Goal: Book appointment/travel/reservation

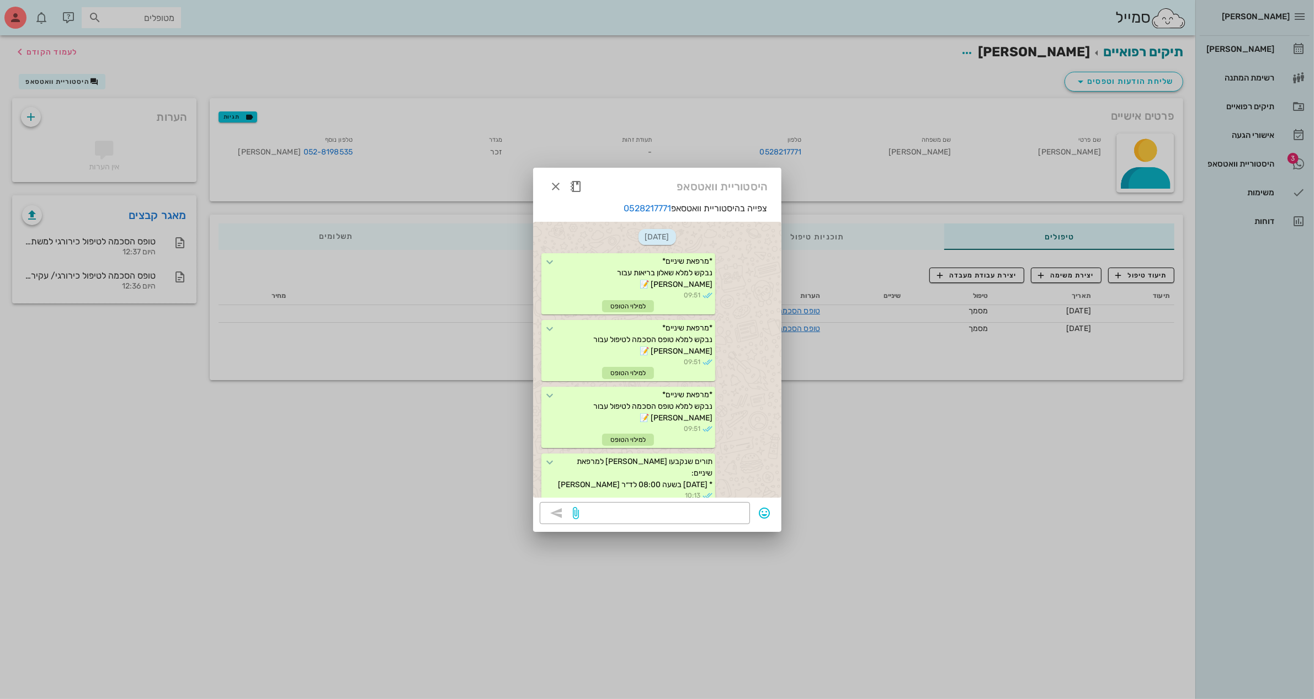
scroll to position [442, 0]
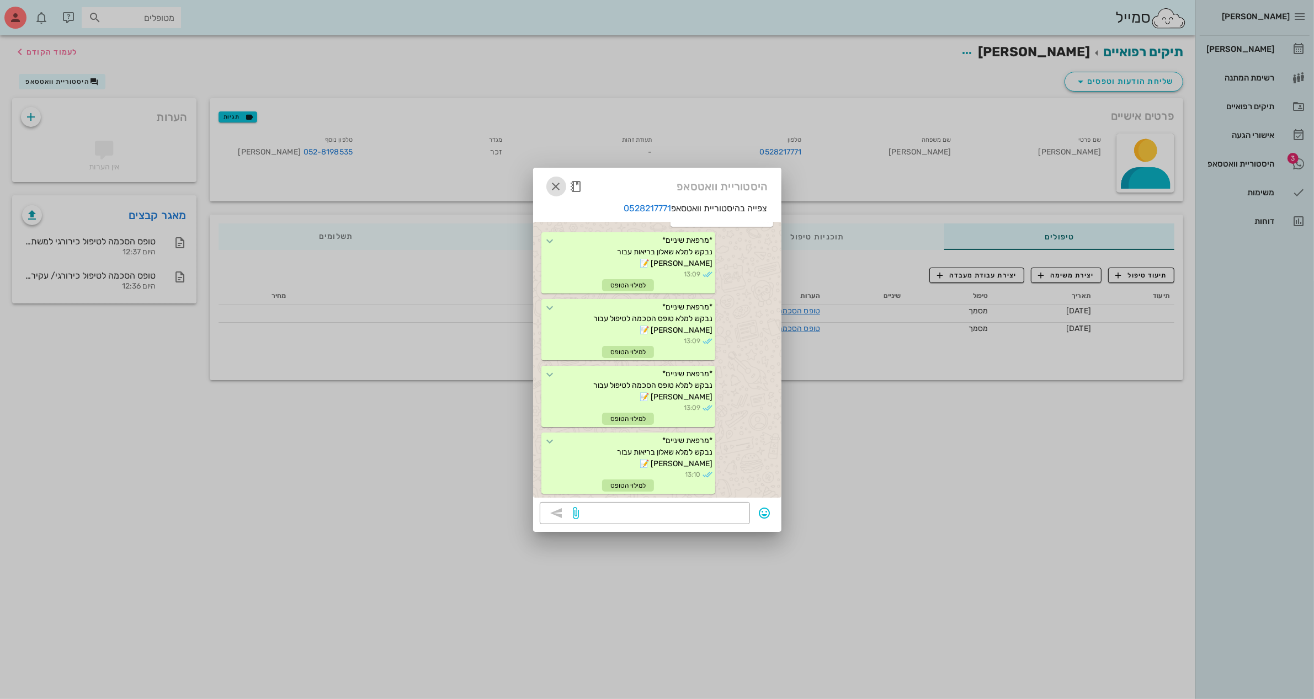
click at [560, 183] on icon "button" at bounding box center [556, 186] width 13 height 13
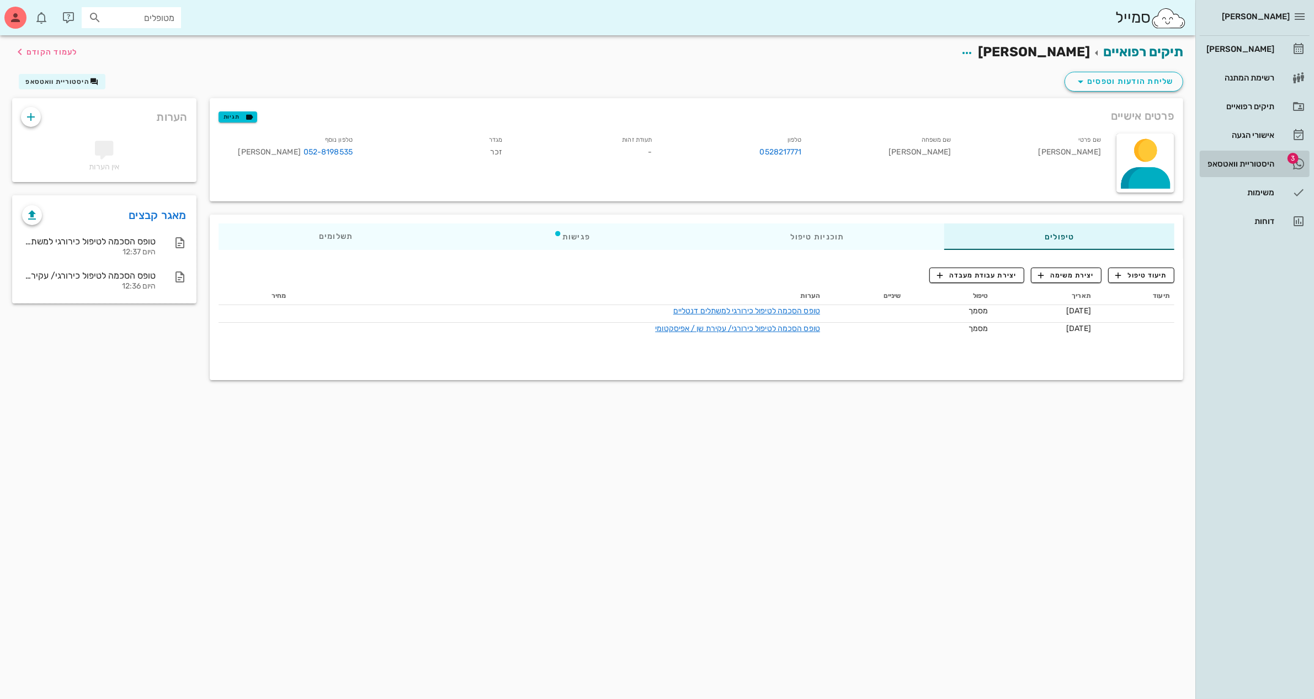
click at [1212, 162] on div "היסטוריית וואטסאפ" at bounding box center [1239, 164] width 70 height 9
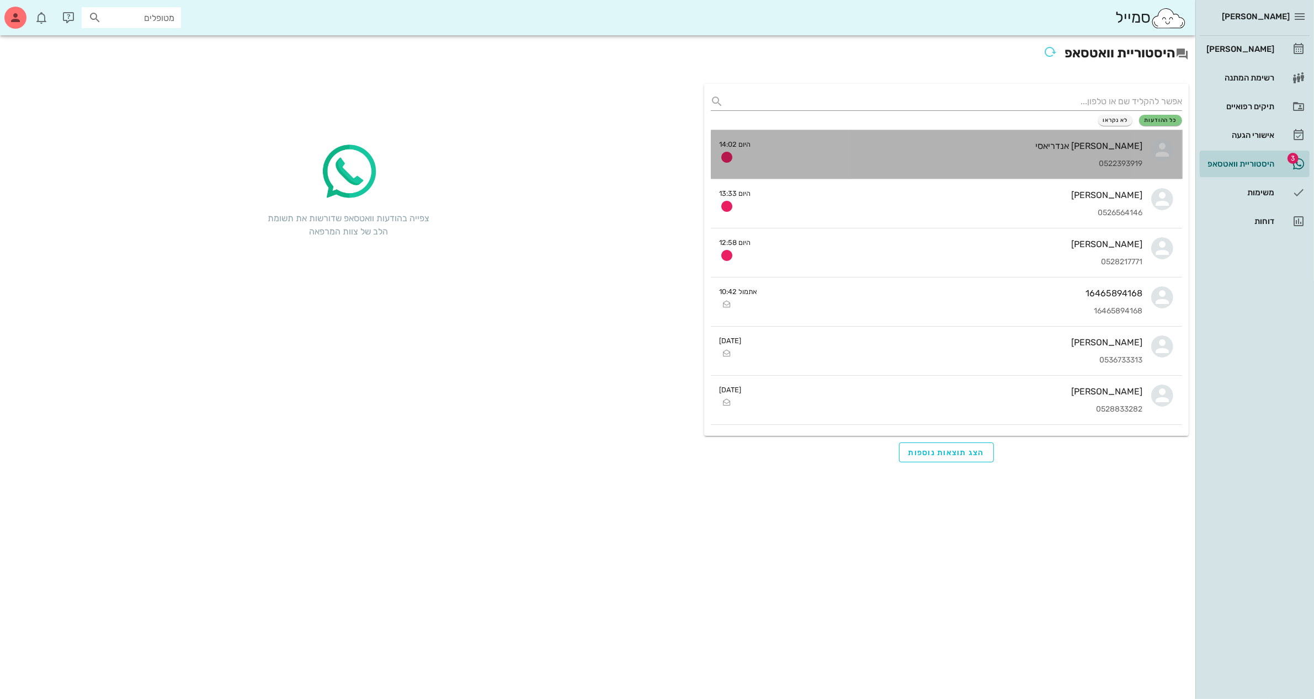
click at [1023, 164] on div "0522393919" at bounding box center [951, 164] width 383 height 9
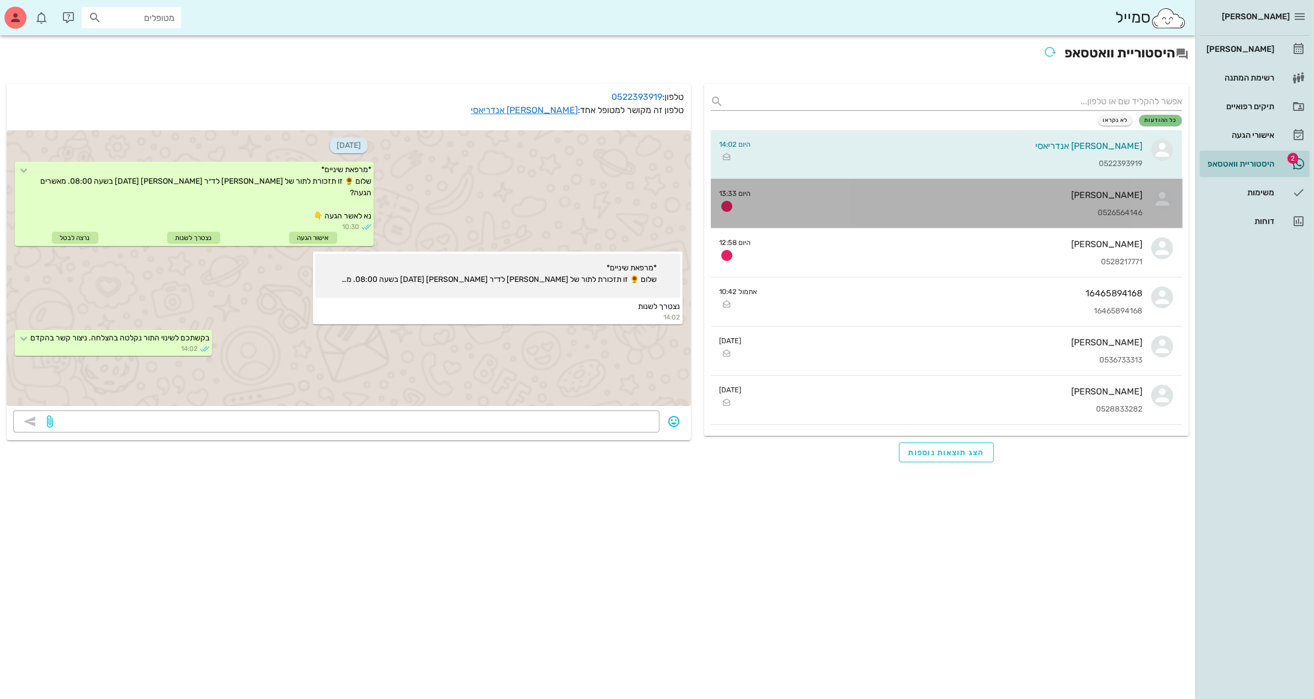
click at [986, 206] on div "[PERSON_NAME] 0526564146" at bounding box center [951, 203] width 383 height 49
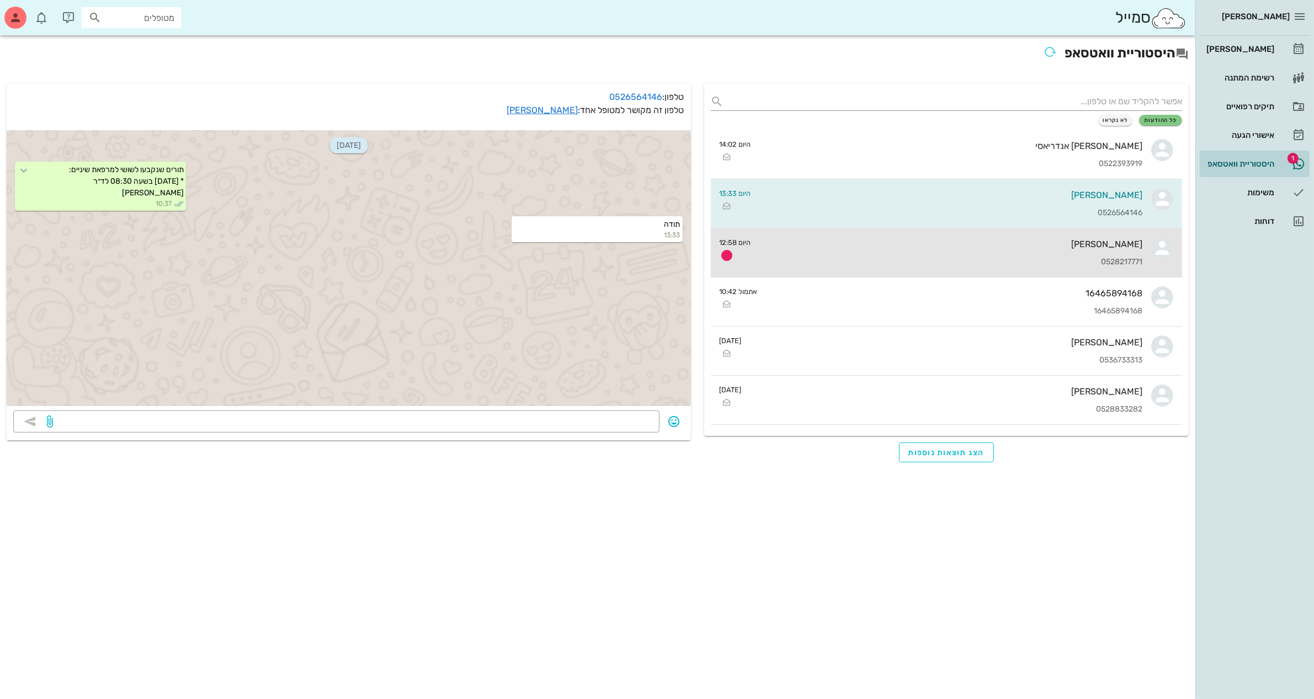
click at [1000, 259] on div "0528217771" at bounding box center [951, 262] width 383 height 9
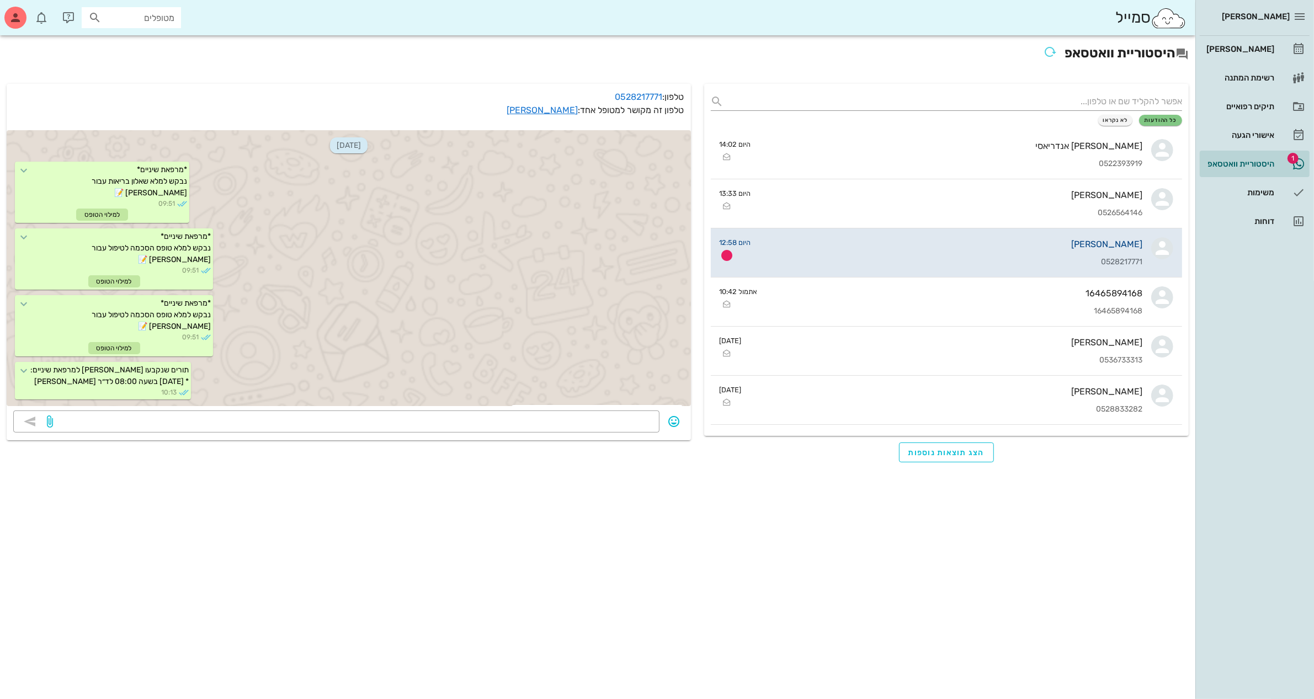
scroll to position [360, 0]
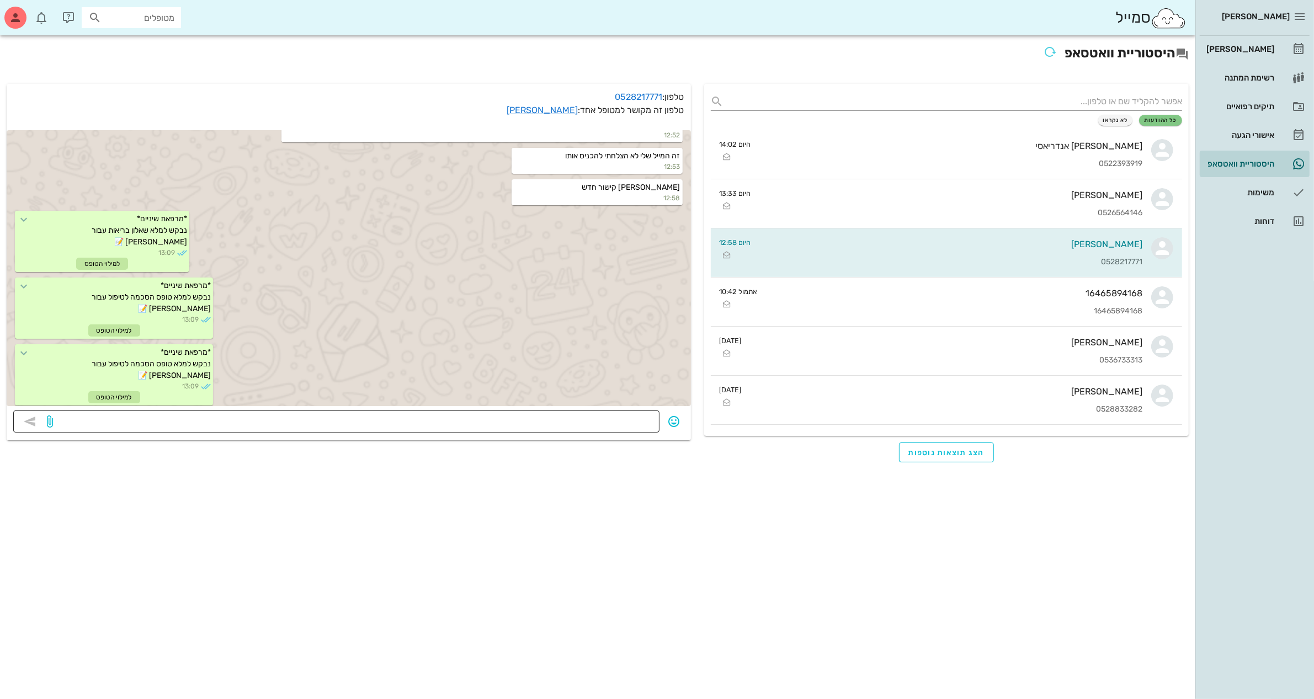
click at [636, 419] on textarea at bounding box center [354, 423] width 598 height 18
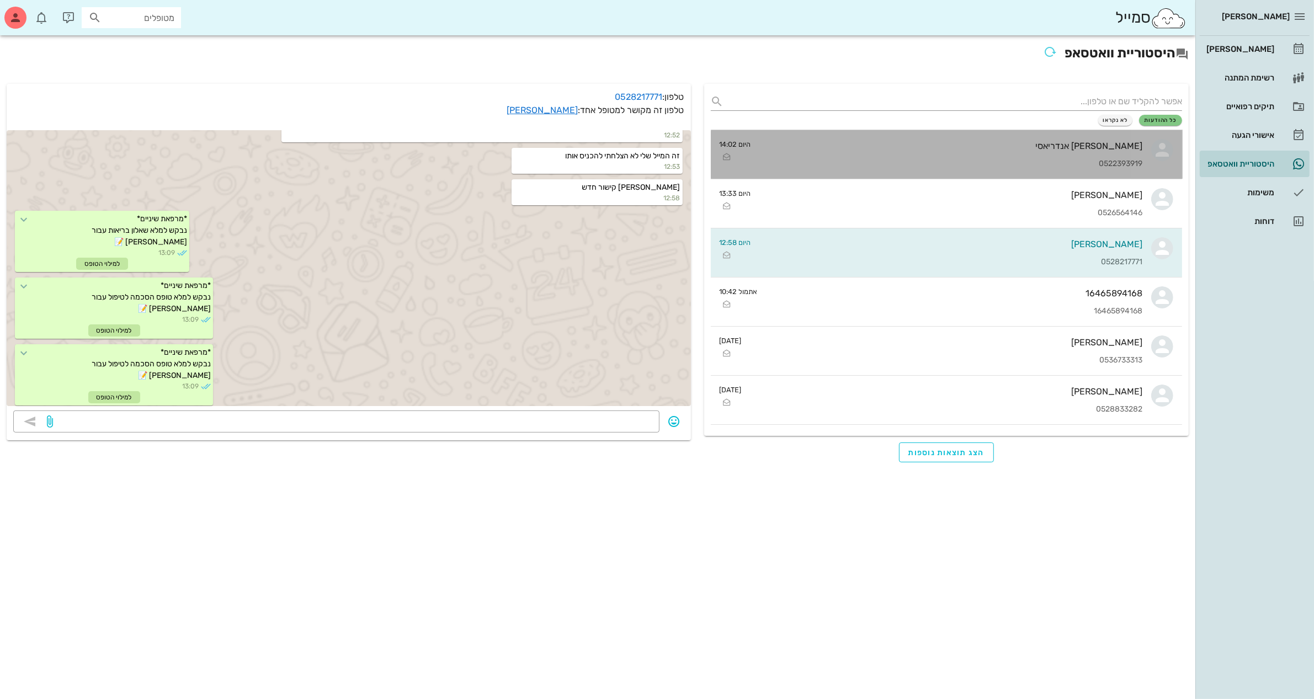
click at [1096, 148] on div "[PERSON_NAME] אנדריאסי" at bounding box center [951, 146] width 383 height 10
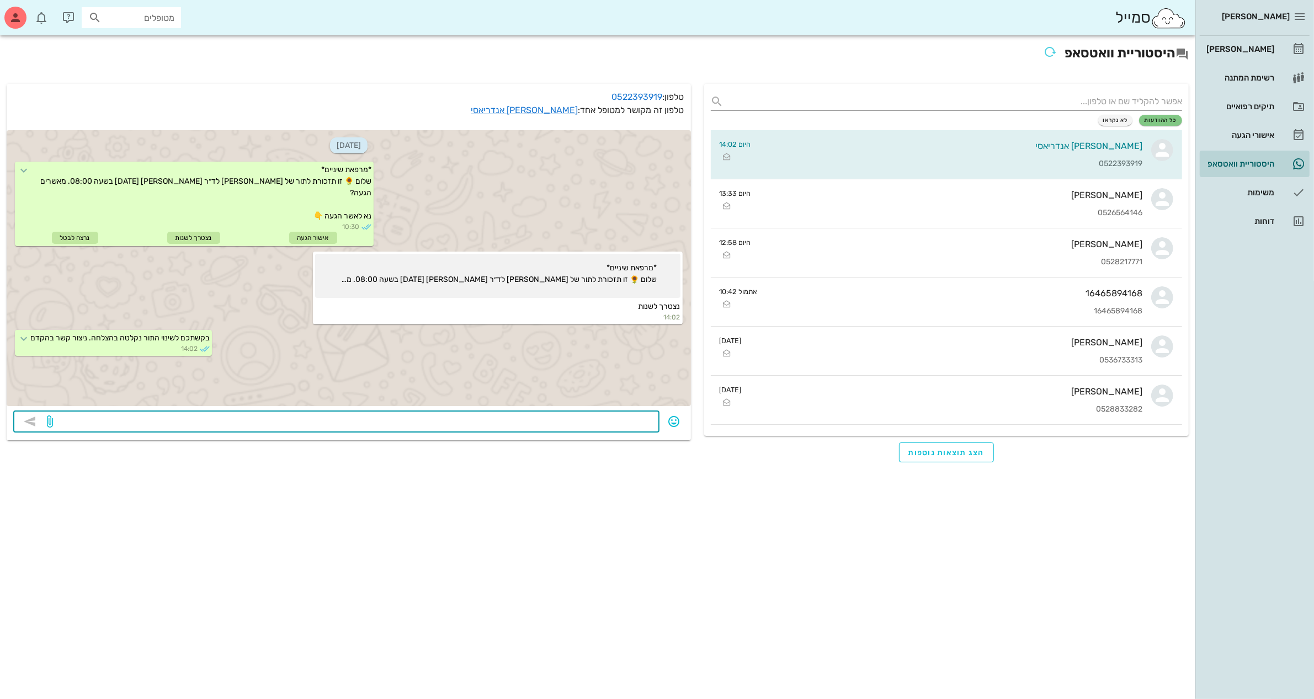
click at [538, 419] on textarea at bounding box center [354, 423] width 598 height 18
type textarea "ה"
click at [1260, 45] on div "[PERSON_NAME]" at bounding box center [1239, 49] width 70 height 9
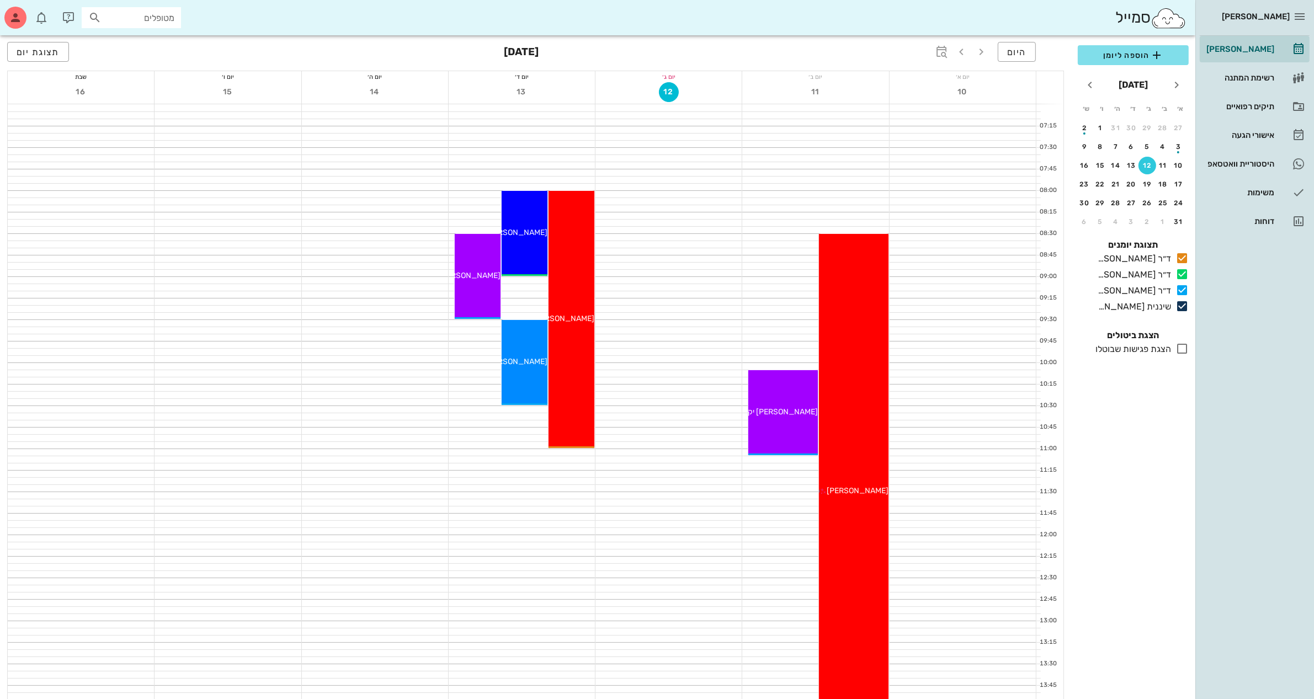
click at [725, 23] on div "סמייל מטופלים" at bounding box center [598, 17] width 1196 height 35
click at [1246, 160] on div "היסטוריית וואטסאפ" at bounding box center [1239, 164] width 70 height 9
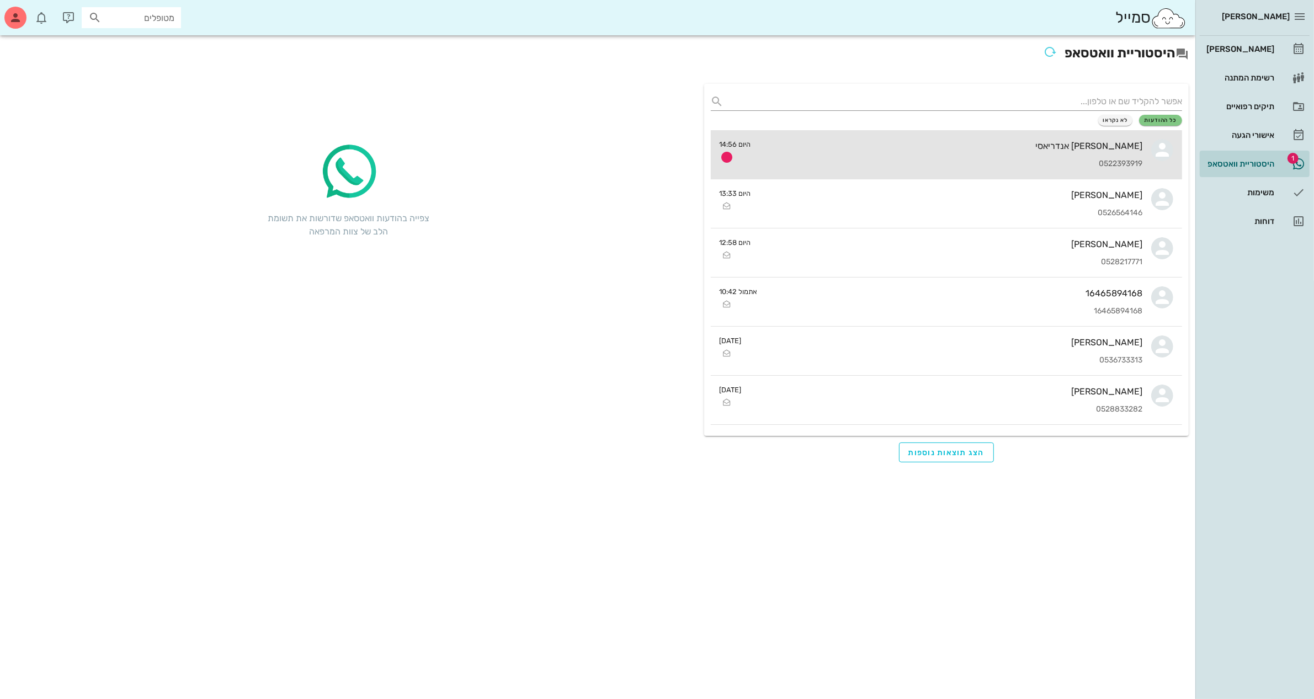
click at [785, 152] on div "[PERSON_NAME] אנדריאסי 0522393919" at bounding box center [951, 154] width 383 height 49
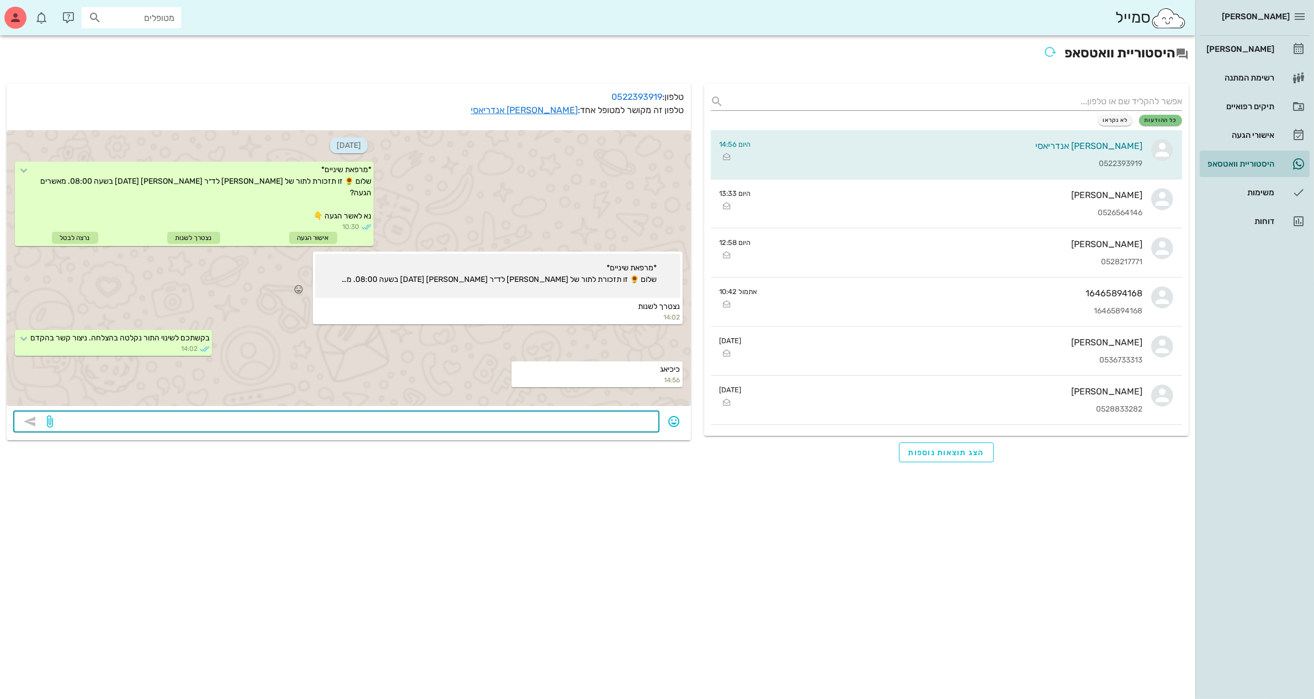
drag, startPoint x: 562, startPoint y: 423, endPoint x: 661, endPoint y: 326, distance: 138.2
click at [661, 326] on div "[DATE] *מרפאת שיניים* שלום 🌻 זו תזכורת לתור של [PERSON_NAME] לד״ר [PERSON_NAME]…" at bounding box center [349, 282] width 684 height 317
type textarea "[PERSON_NAME]"
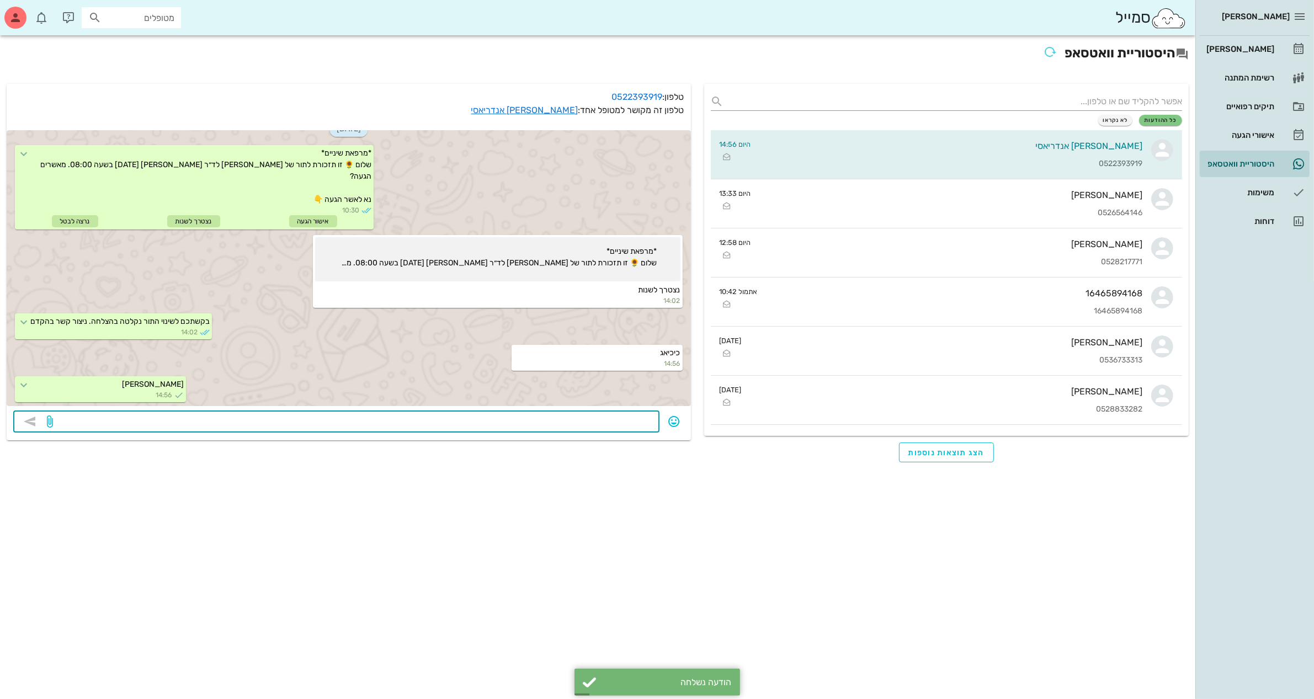
click at [518, 417] on textarea at bounding box center [354, 423] width 598 height 18
click at [1231, 48] on div "[PERSON_NAME]" at bounding box center [1239, 49] width 70 height 9
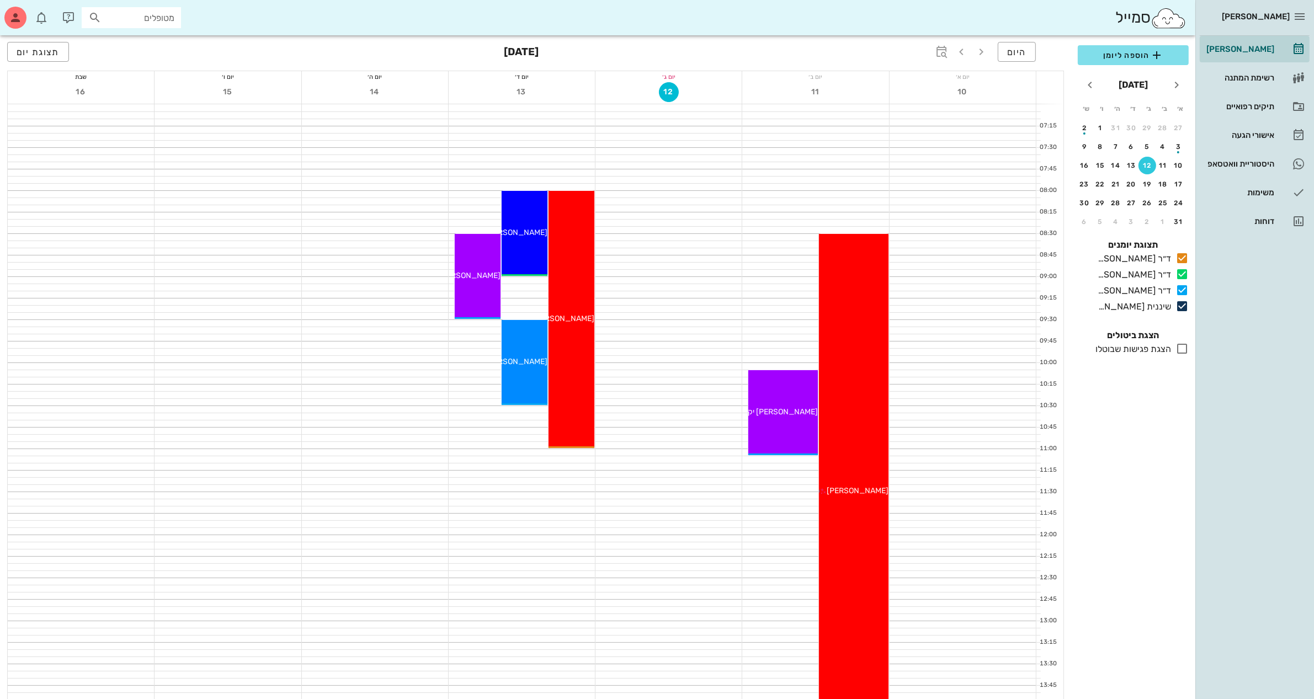
drag, startPoint x: 1040, startPoint y: 26, endPoint x: 1082, endPoint y: 28, distance: 41.5
click at [1040, 26] on div "סמייל מטופלים" at bounding box center [598, 17] width 1196 height 35
click at [509, 229] on span "[PERSON_NAME] אנדריאסי" at bounding box center [501, 232] width 93 height 9
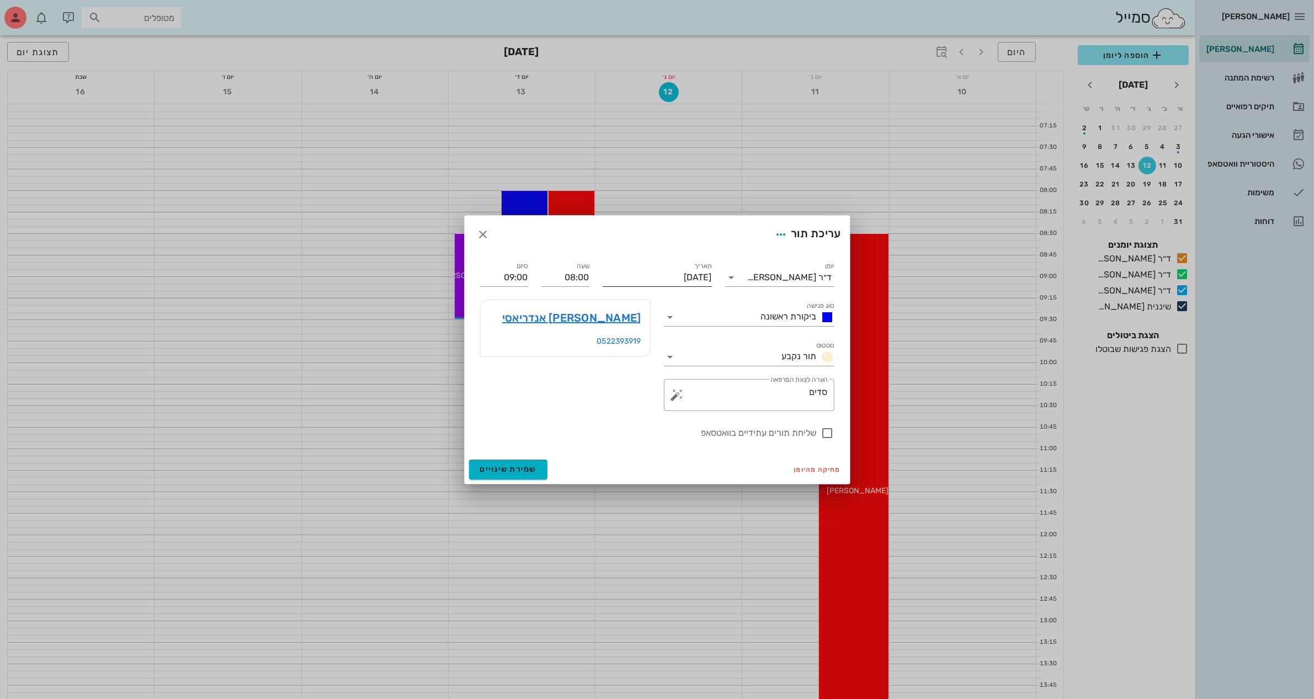
click at [677, 275] on input "[DATE]" at bounding box center [657, 278] width 109 height 18
click at [630, 376] on div "14" at bounding box center [633, 380] width 18 height 8
type input "[DATE]"
click at [575, 276] on input "08:00" at bounding box center [565, 278] width 48 height 18
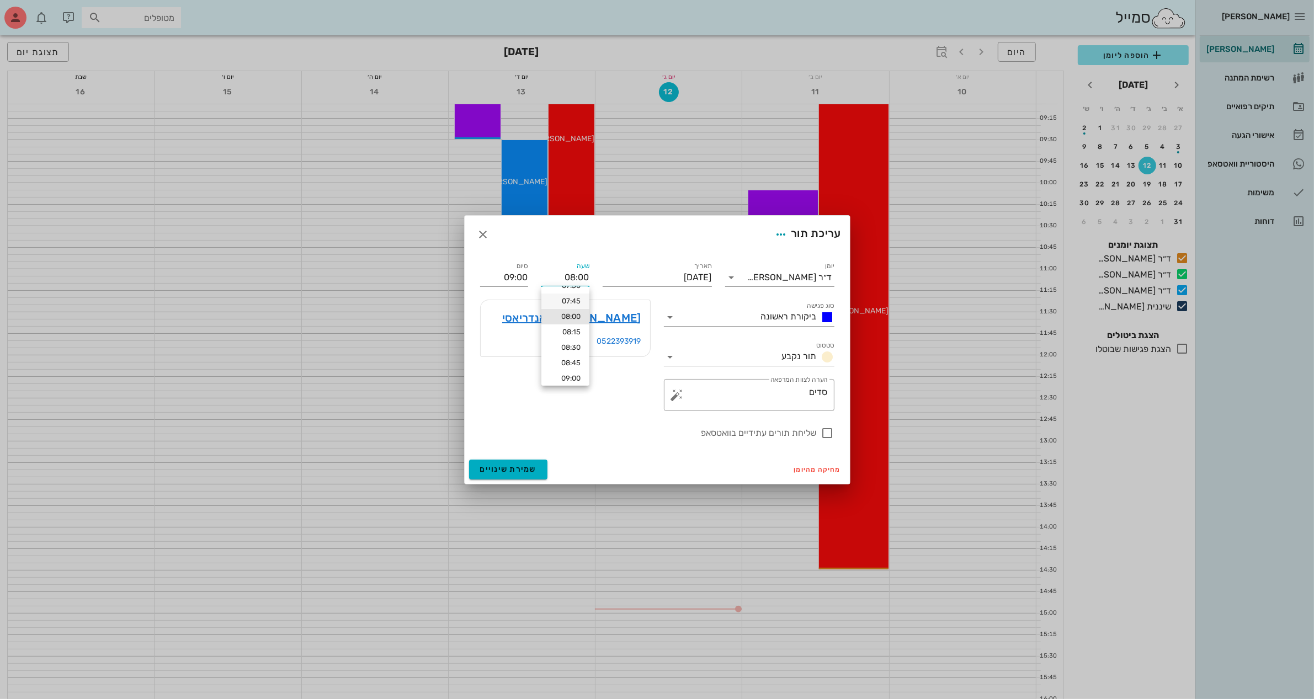
scroll to position [207, 0]
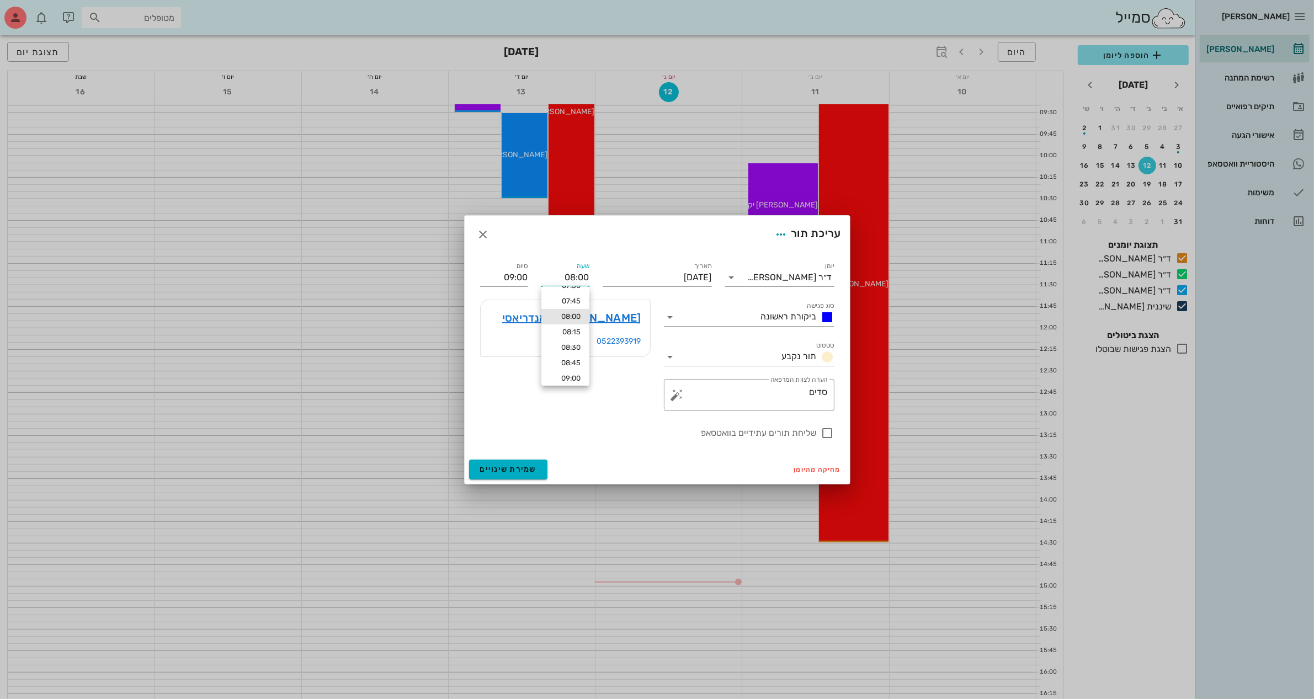
click at [571, 278] on input "08:00" at bounding box center [565, 278] width 48 height 18
click at [582, 277] on input "10:00" at bounding box center [565, 278] width 48 height 18
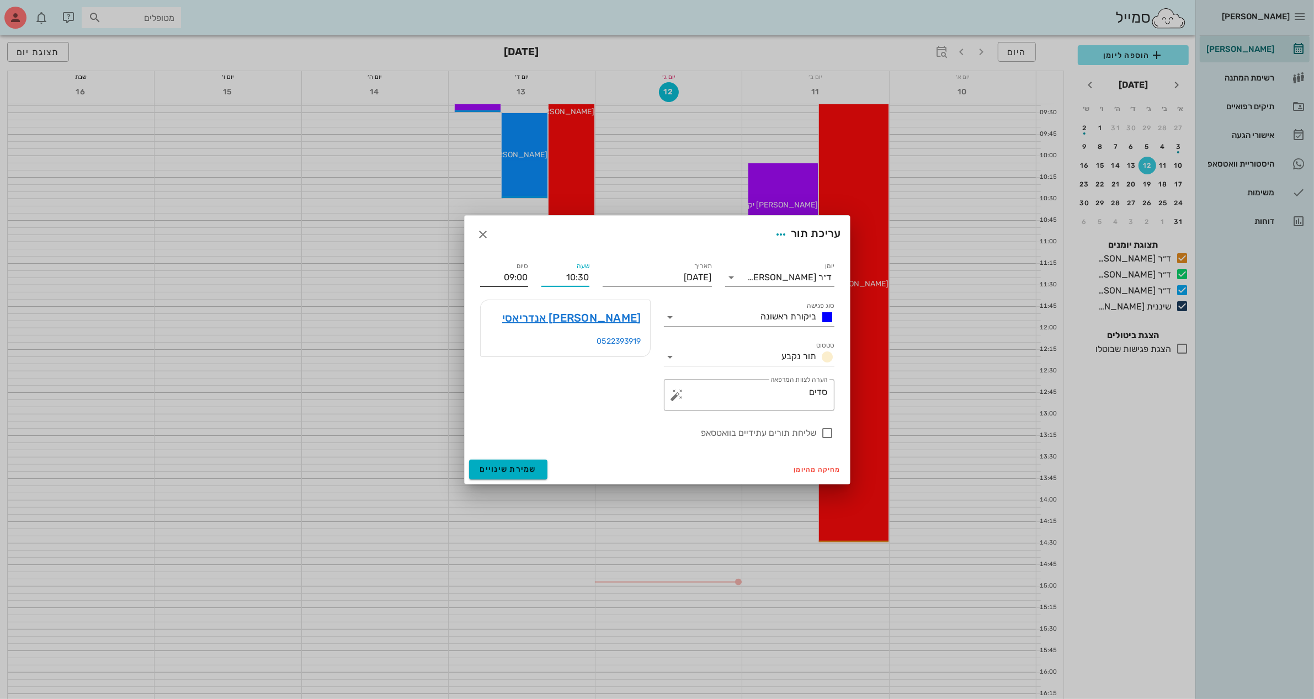
type input "10:30"
type input "11:30"
click at [507, 275] on input "11:30" at bounding box center [504, 278] width 48 height 18
click at [508, 274] on input "11:30" at bounding box center [504, 278] width 48 height 18
click at [666, 358] on icon at bounding box center [670, 357] width 13 height 13
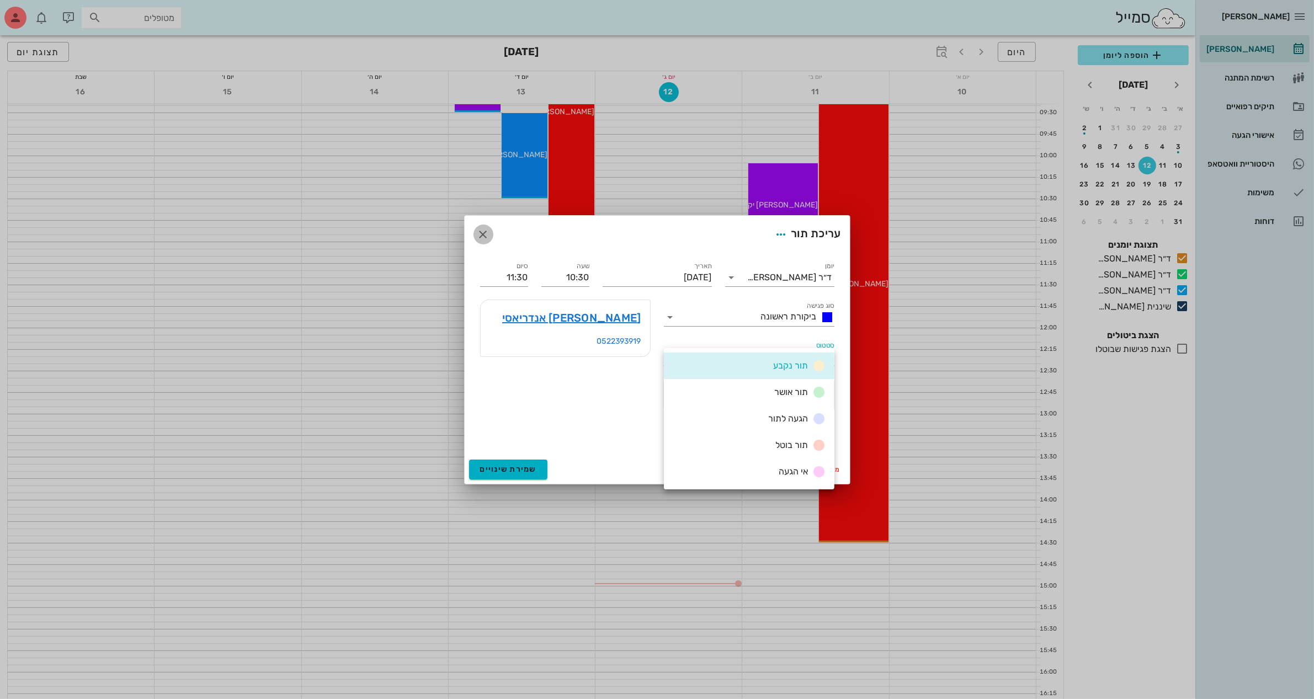
click at [480, 232] on icon "button" at bounding box center [483, 234] width 13 height 13
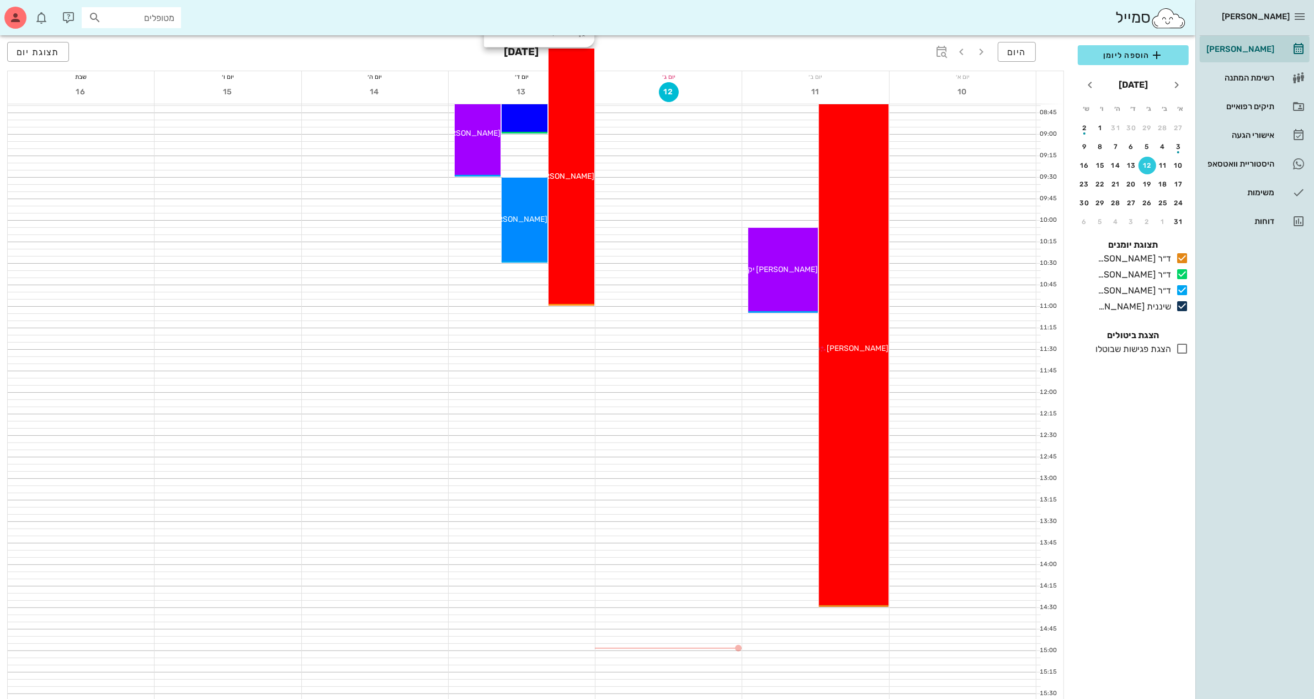
scroll to position [0, 0]
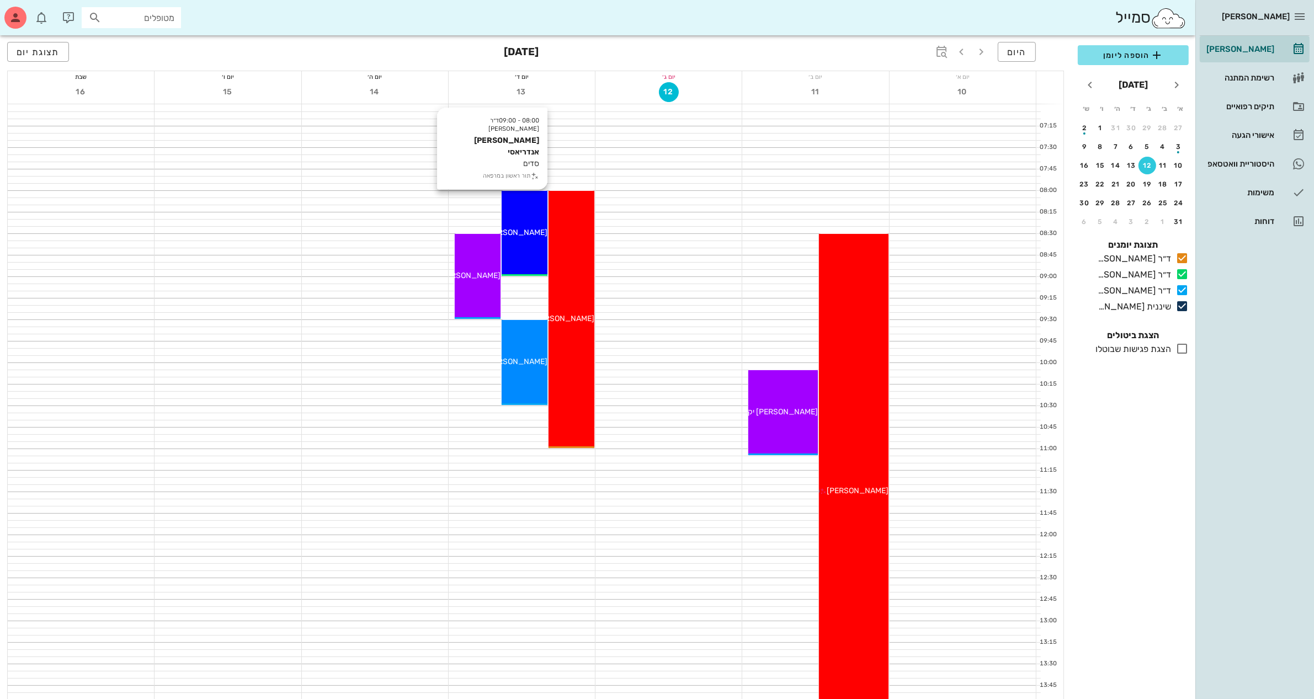
click at [523, 238] on div "08:00 - 09:00 ד״ר [PERSON_NAME] סדים תור ראשון במרפאה [PERSON_NAME] אנדריאסי" at bounding box center [525, 233] width 46 height 85
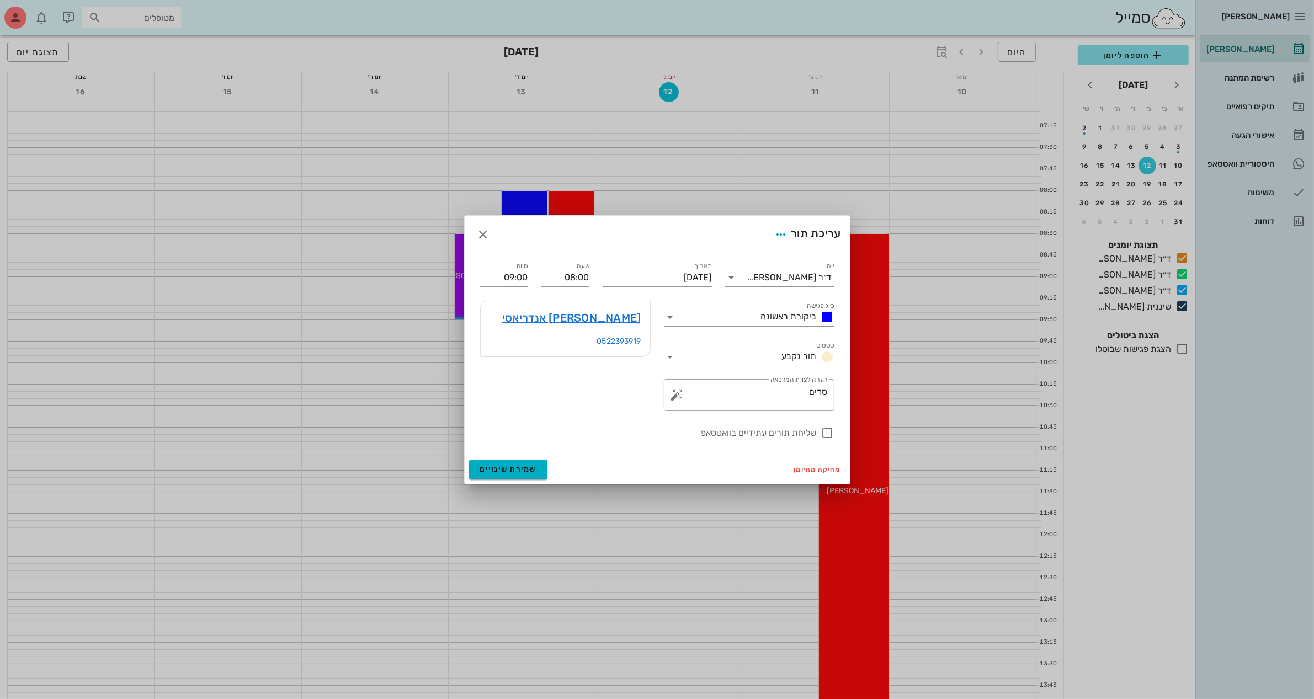
click at [665, 359] on icon at bounding box center [670, 357] width 13 height 13
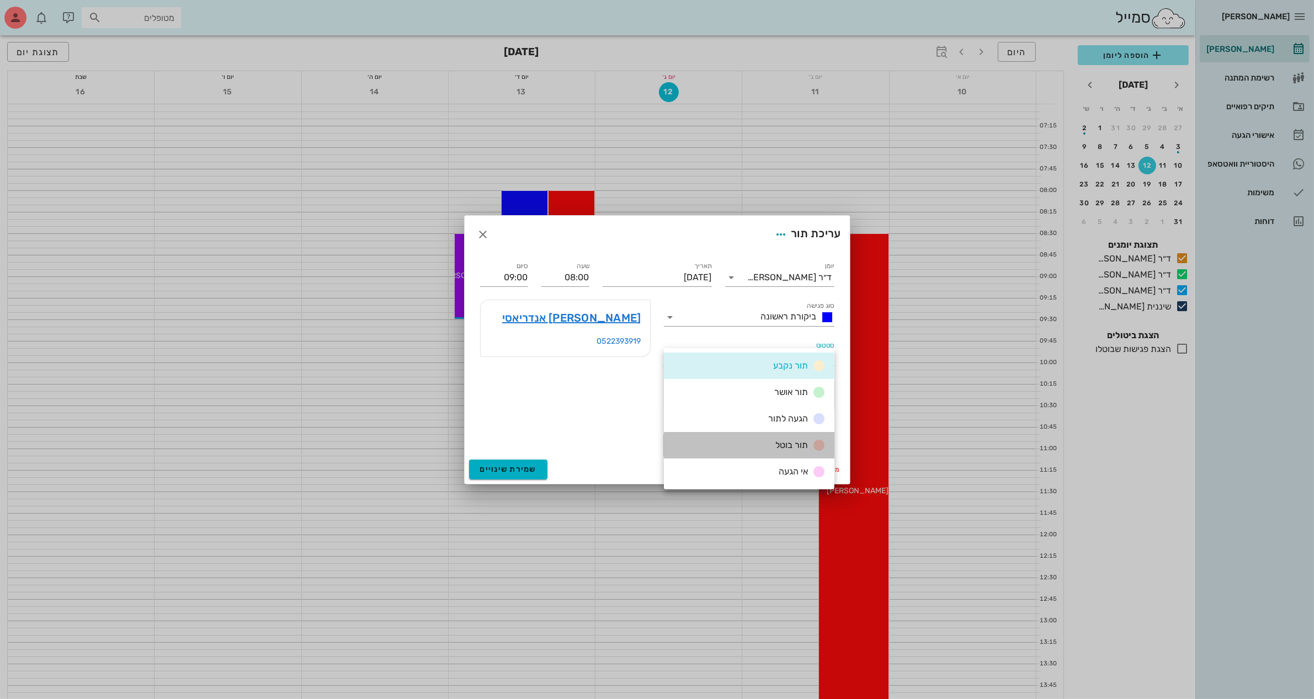
click at [776, 443] on span "תור בוטל" at bounding box center [792, 445] width 33 height 10
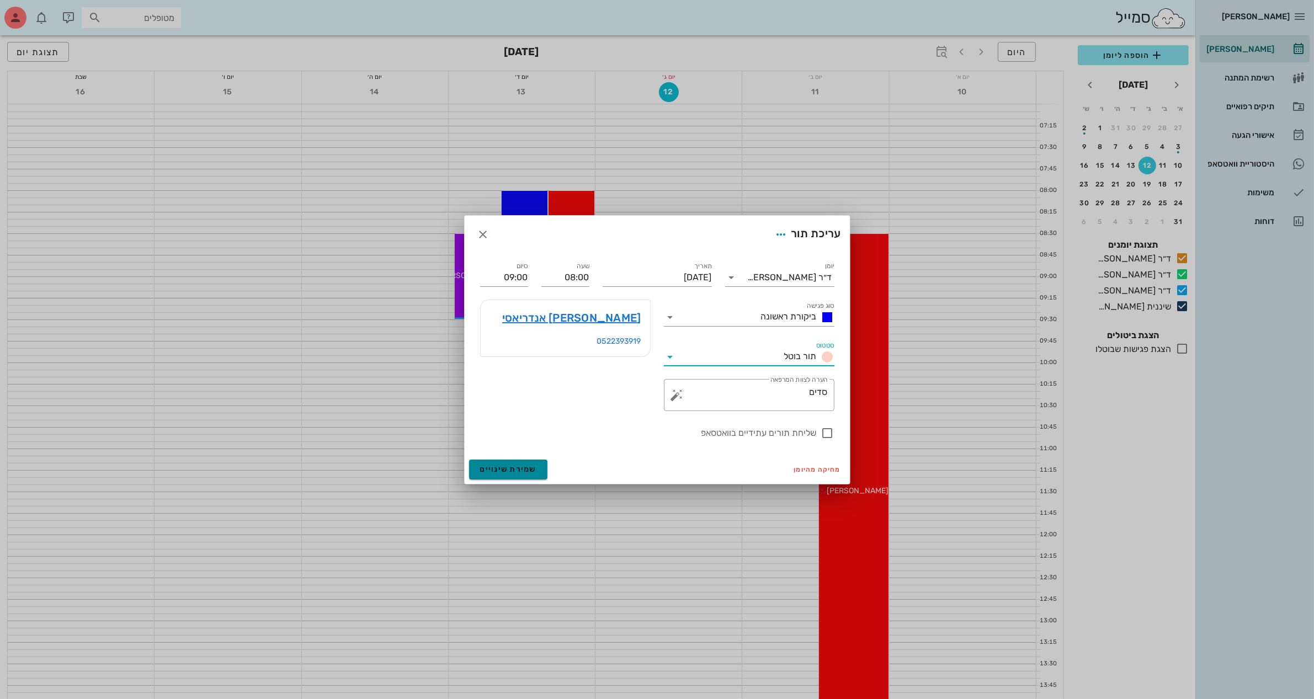
click at [528, 470] on span "שמירת שינויים" at bounding box center [508, 469] width 57 height 9
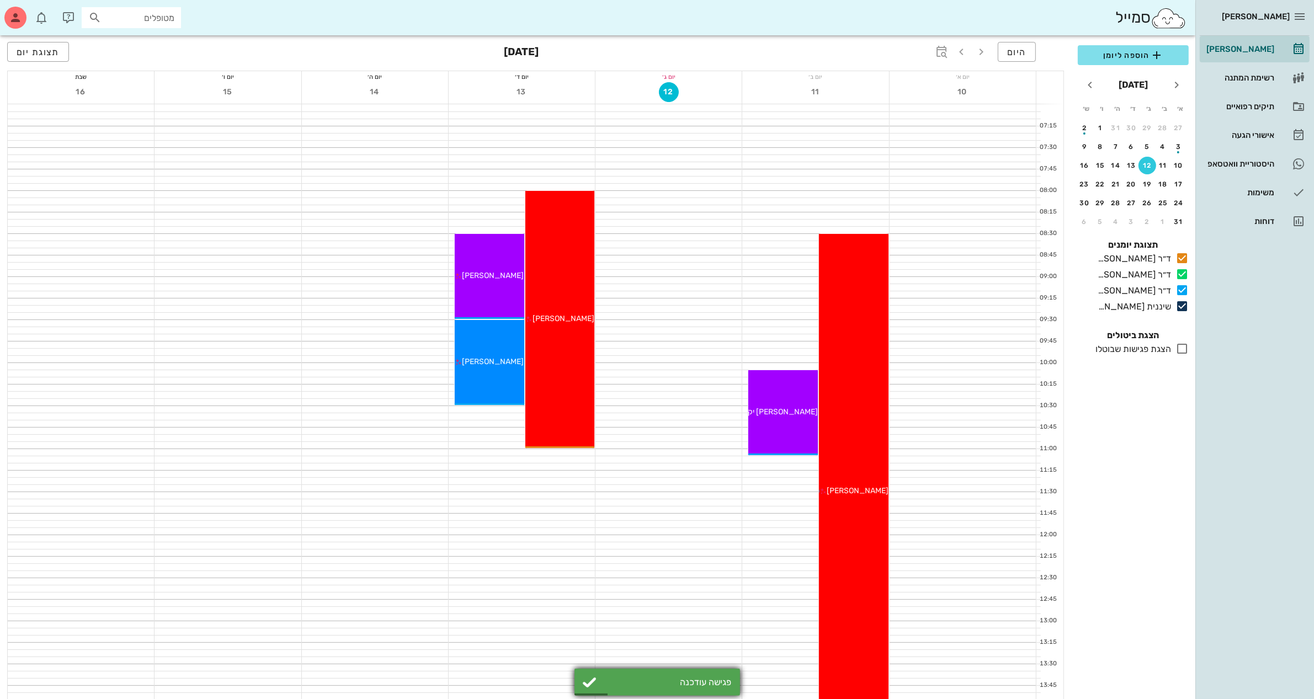
click at [619, 677] on div "פגישה עודכנה" at bounding box center [658, 682] width 166 height 27
click at [1119, 51] on span "הוספה ליומן" at bounding box center [1133, 55] width 93 height 13
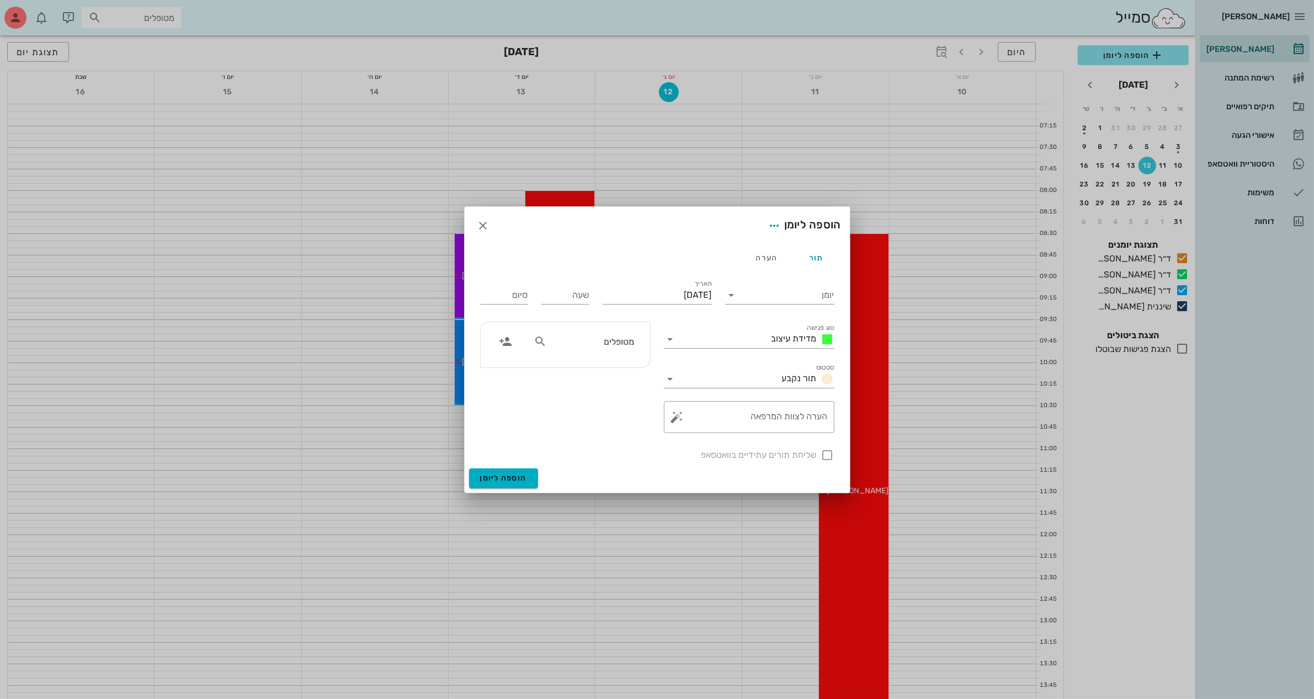
click at [538, 343] on icon at bounding box center [540, 341] width 13 height 13
type input "[PERSON_NAME]"
click at [614, 362] on div "[PERSON_NAME] אנדריאסי" at bounding box center [597, 366] width 121 height 9
click at [762, 286] on input "יומן" at bounding box center [788, 295] width 94 height 18
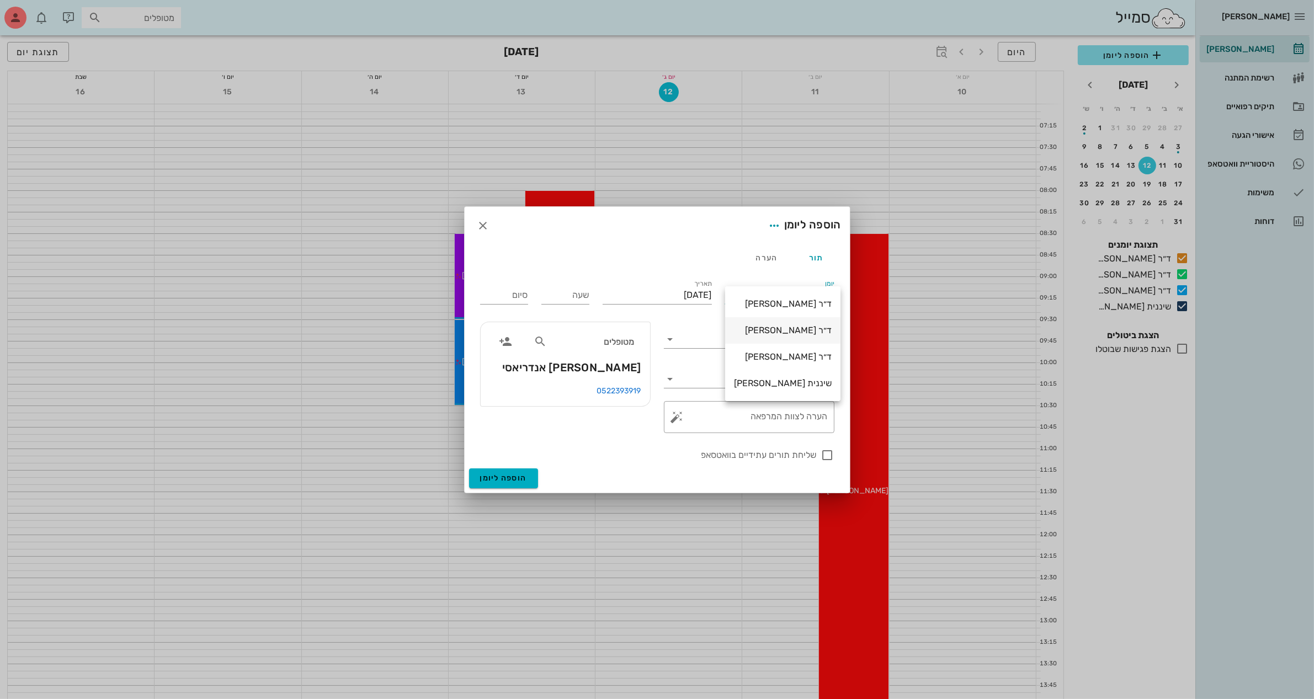
click at [774, 329] on div "ד״ר [PERSON_NAME]" at bounding box center [783, 330] width 98 height 10
click at [654, 291] on input "[DATE]" at bounding box center [657, 295] width 109 height 18
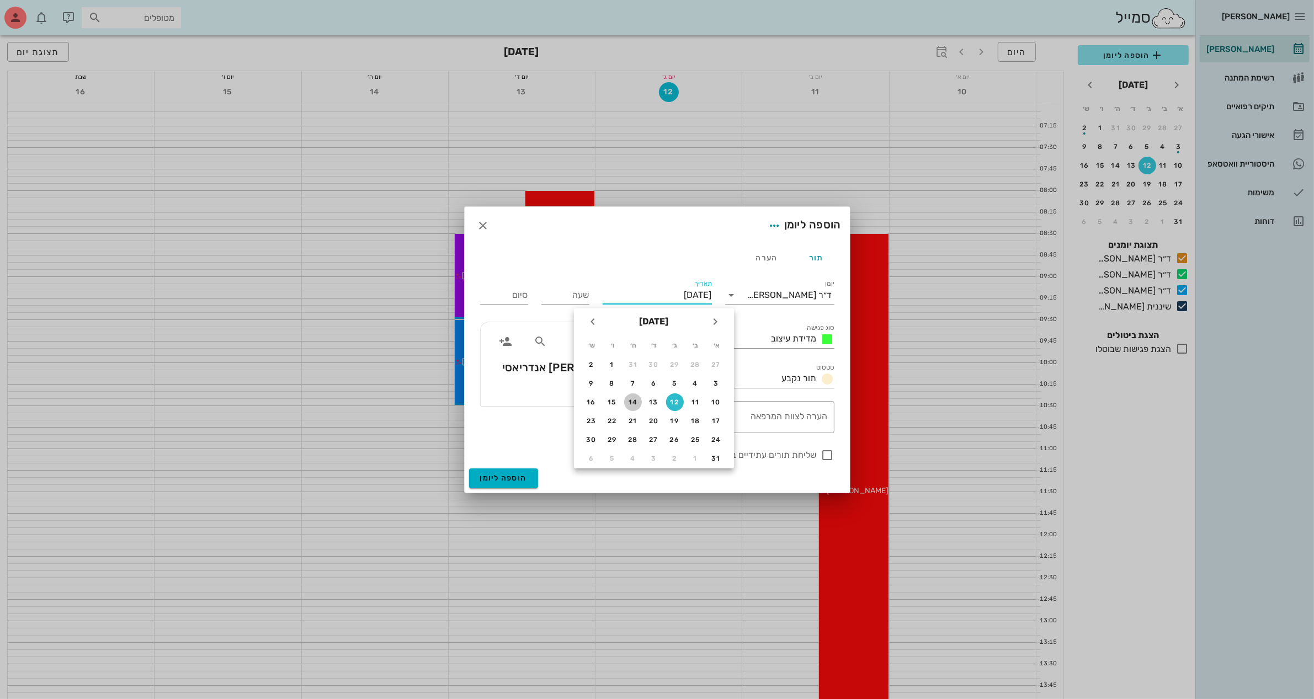
click at [634, 399] on div "14" at bounding box center [633, 403] width 18 height 8
type input "[DATE]"
click at [578, 296] on input "שעה" at bounding box center [565, 295] width 48 height 18
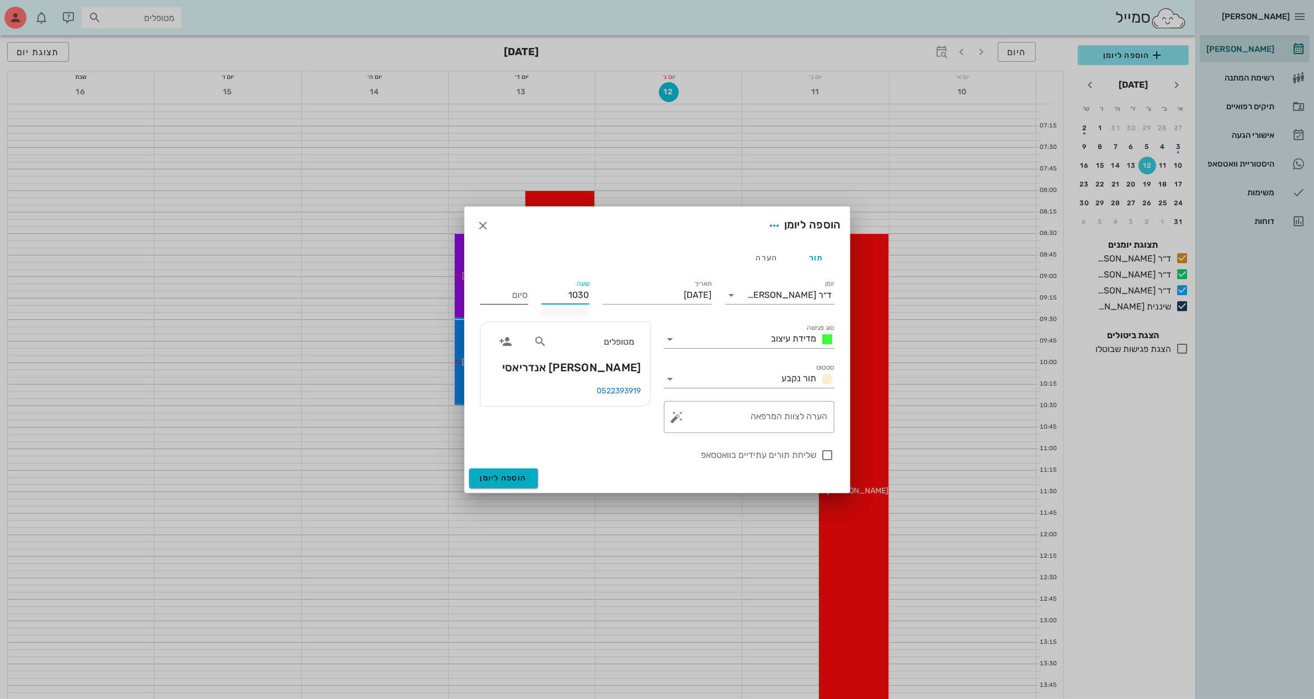
type input "10:30"
type input "11:30"
click at [509, 294] on input "11:30" at bounding box center [504, 295] width 48 height 18
click at [508, 366] on div "11:30 (שעה)" at bounding box center [475, 367] width 67 height 9
click at [670, 340] on icon at bounding box center [670, 339] width 13 height 13
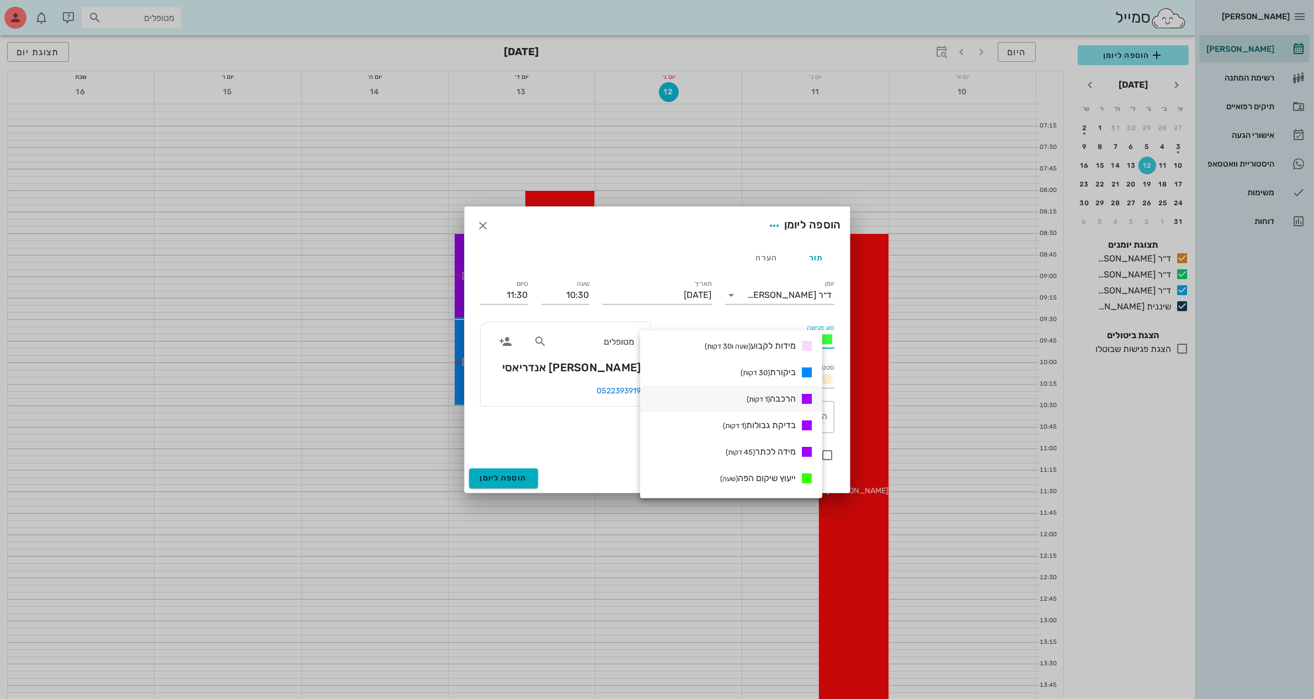
scroll to position [138, 0]
click at [758, 398] on small "(30 דקות)" at bounding box center [755, 396] width 29 height 8
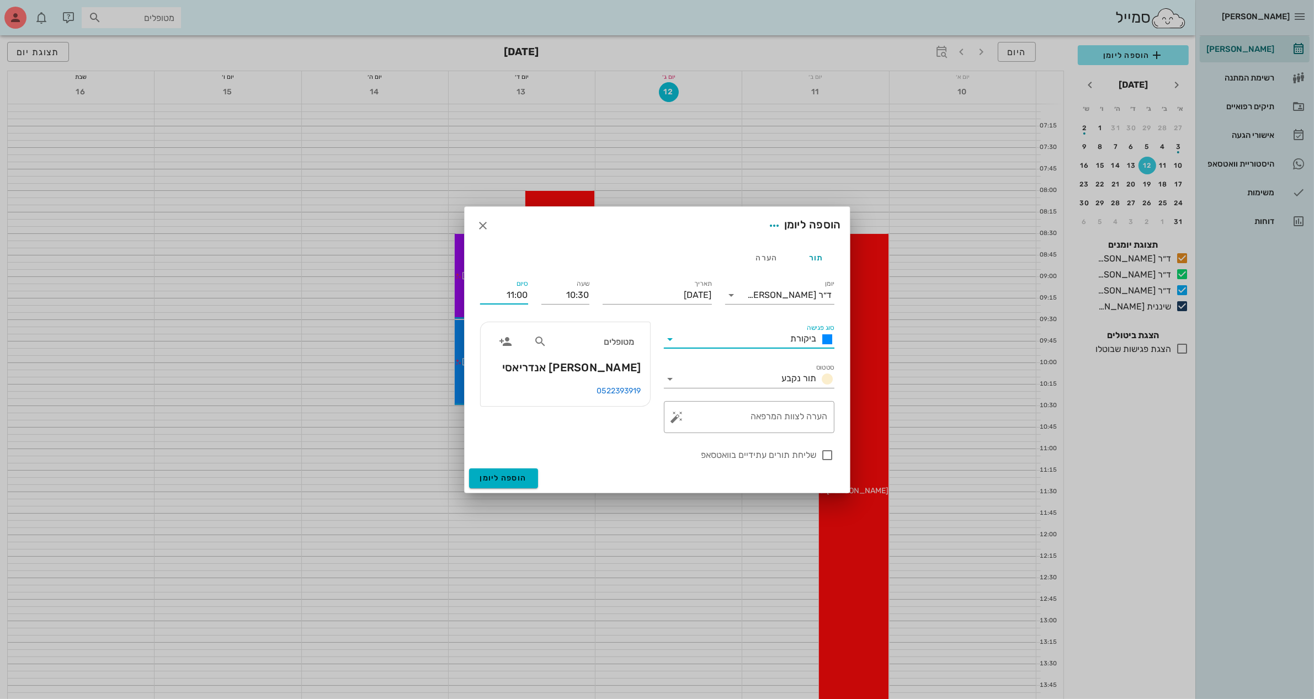
click at [521, 296] on input "11:00" at bounding box center [504, 295] width 48 height 18
type input "11:30"
click at [768, 415] on textarea "הערה לצוות המרפאה" at bounding box center [753, 420] width 148 height 26
type textarea "סדים"
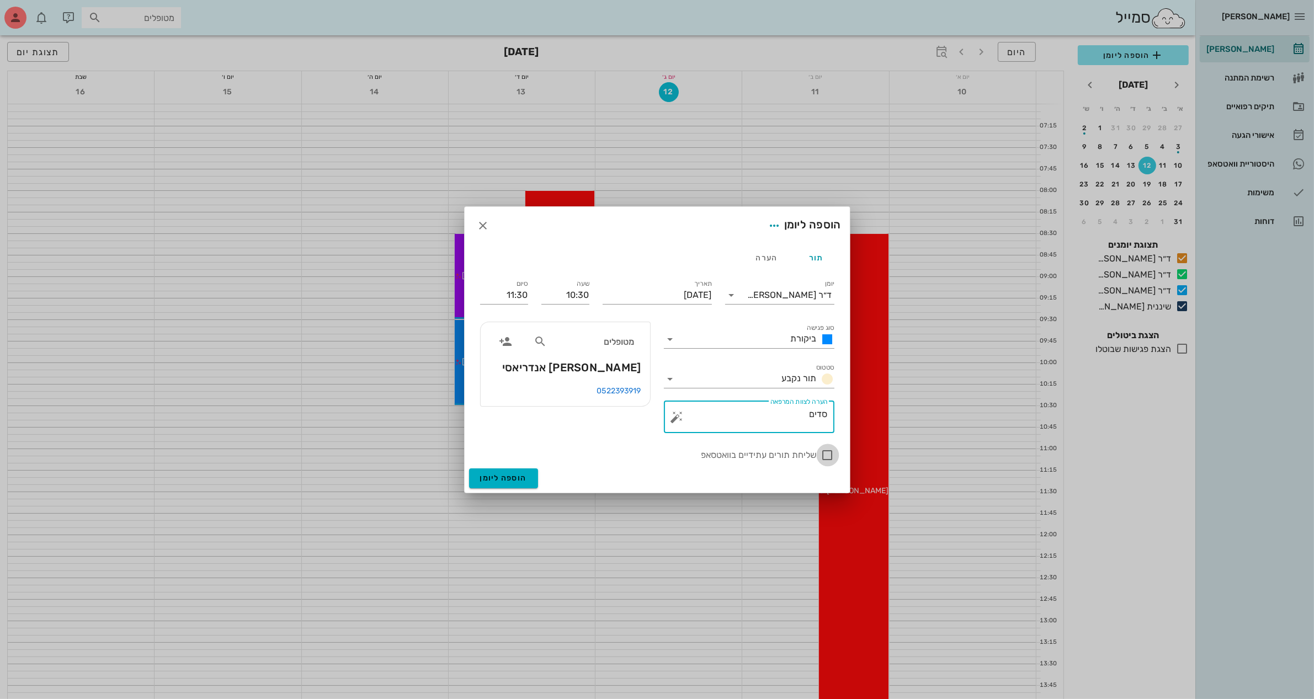
click at [824, 458] on div at bounding box center [828, 455] width 19 height 19
checkbox input "true"
click at [498, 479] on span "הוספה ליומן" at bounding box center [503, 478] width 47 height 9
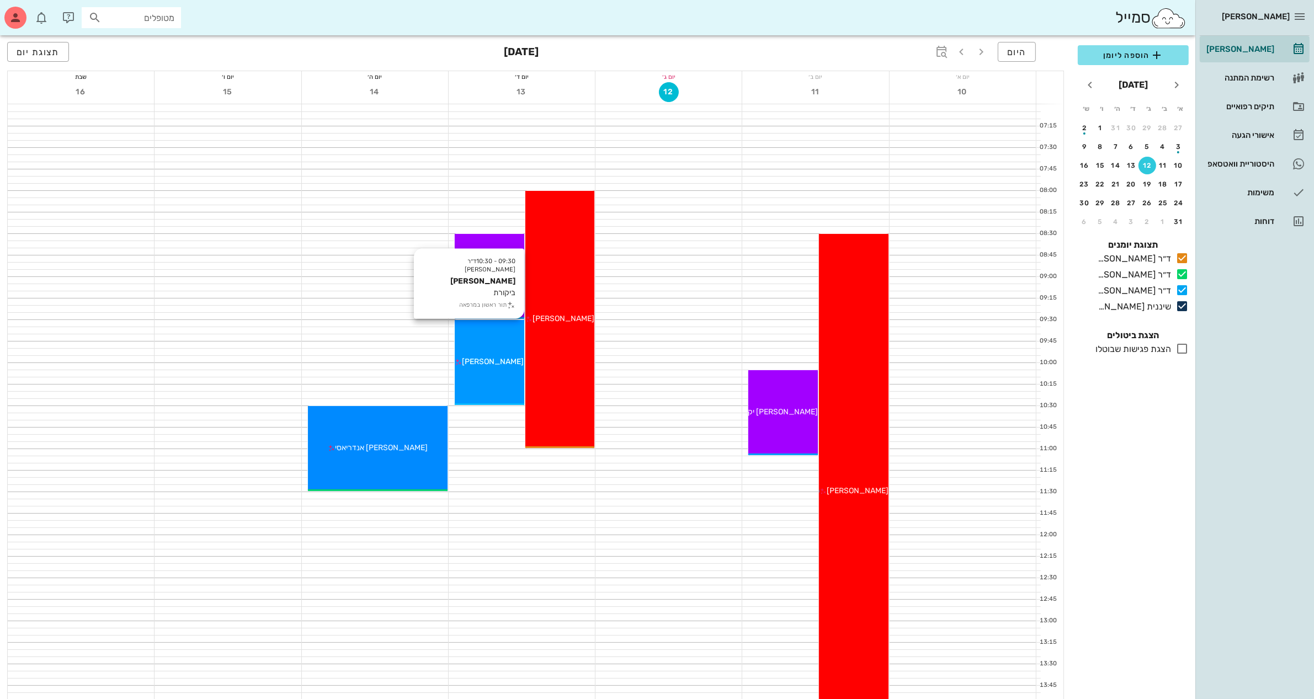
click at [493, 359] on span "[PERSON_NAME]" at bounding box center [493, 361] width 62 height 9
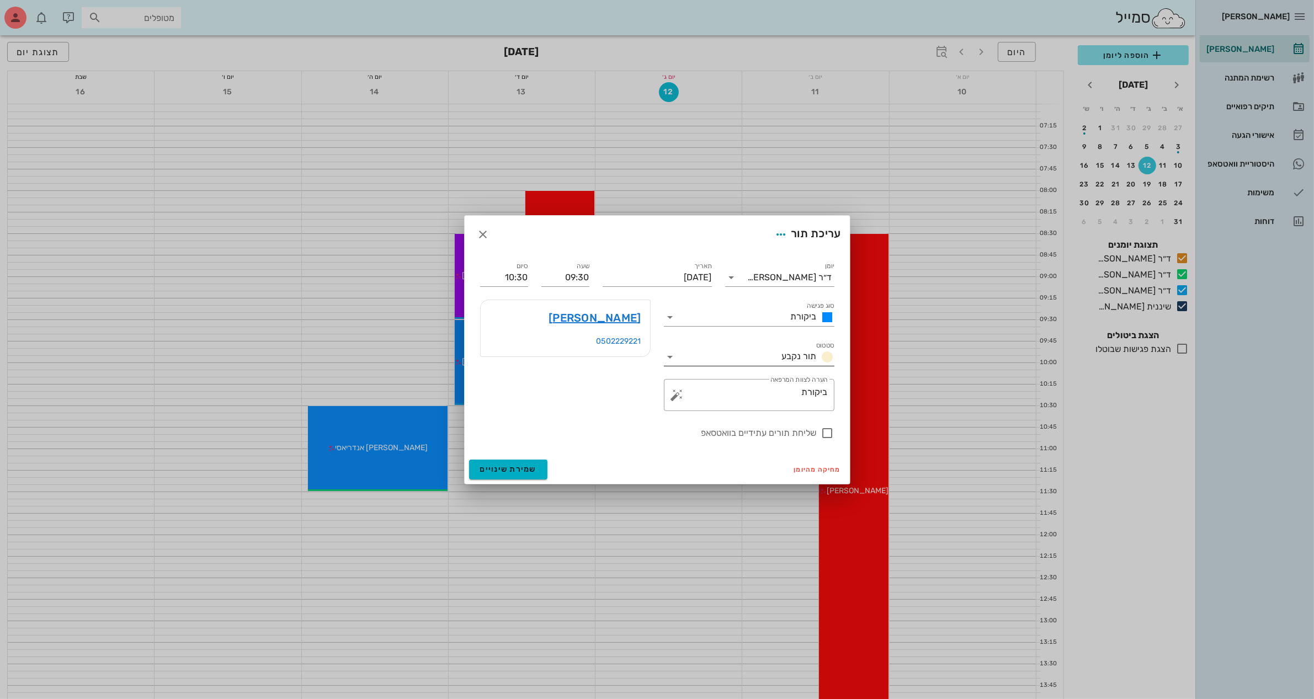
click at [759, 354] on input "סטטוס" at bounding box center [728, 357] width 98 height 18
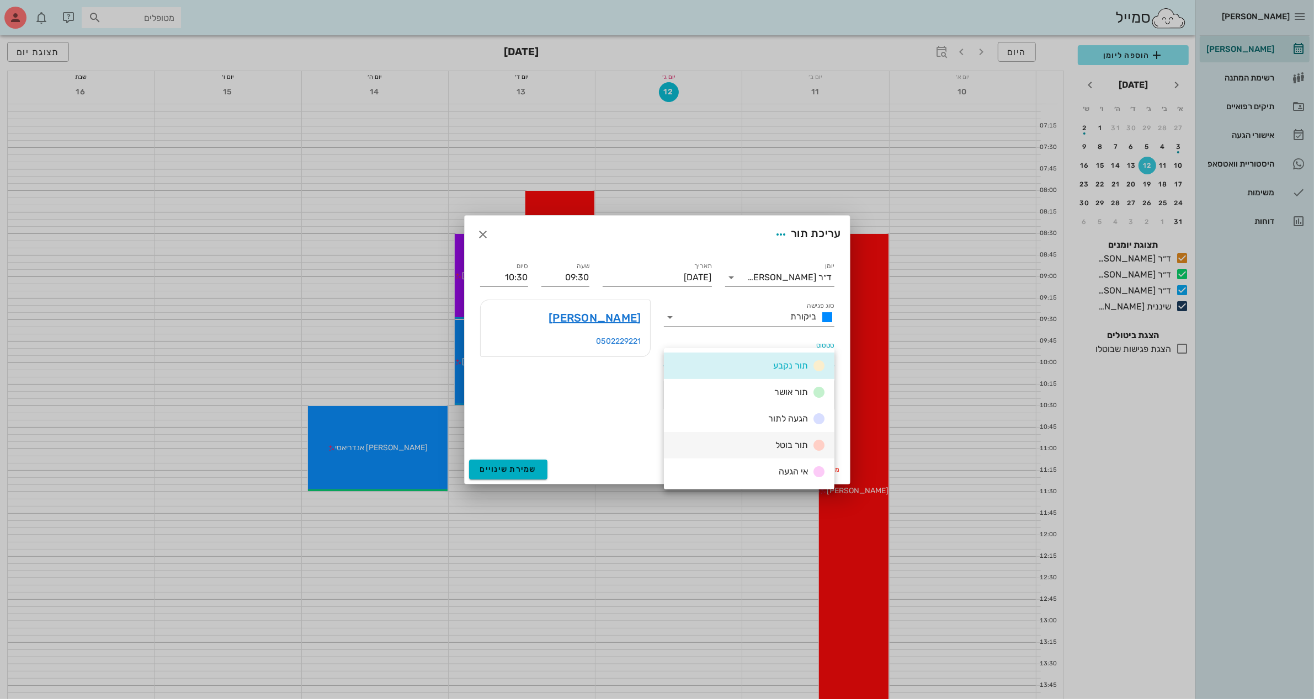
click at [780, 445] on span "תור בוטל" at bounding box center [792, 445] width 33 height 10
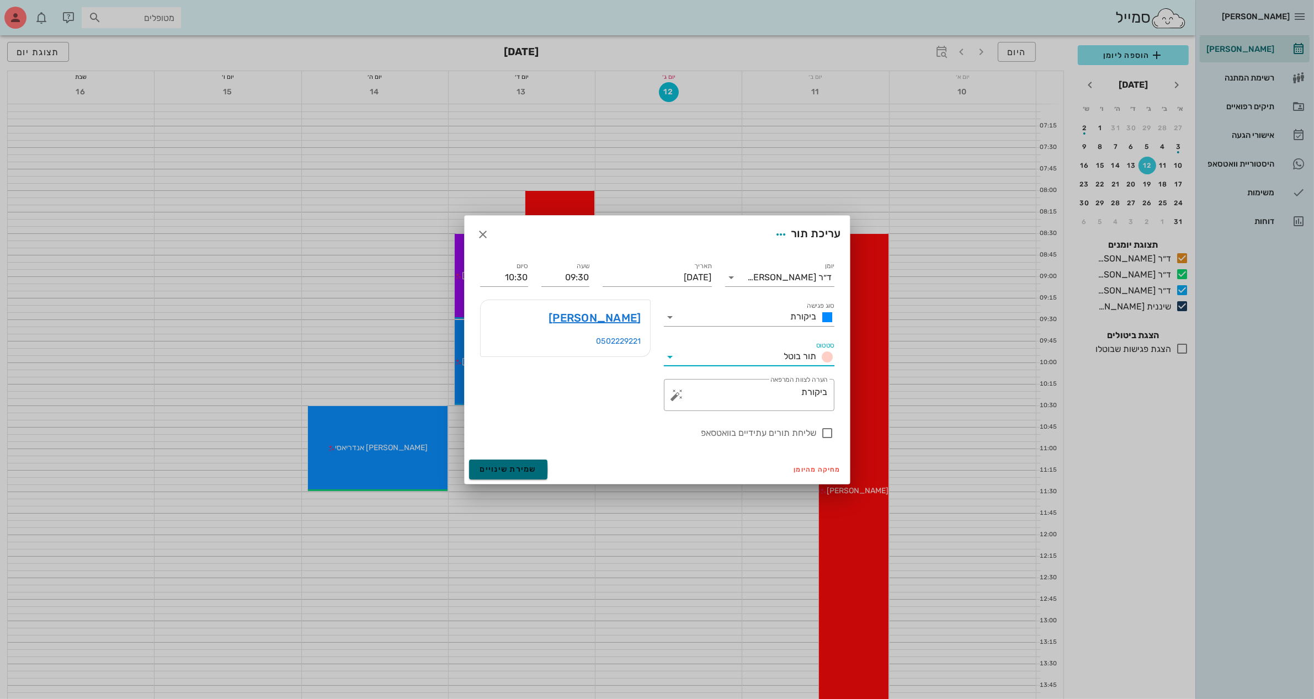
click at [492, 473] on span "שמירת שינויים" at bounding box center [508, 469] width 57 height 9
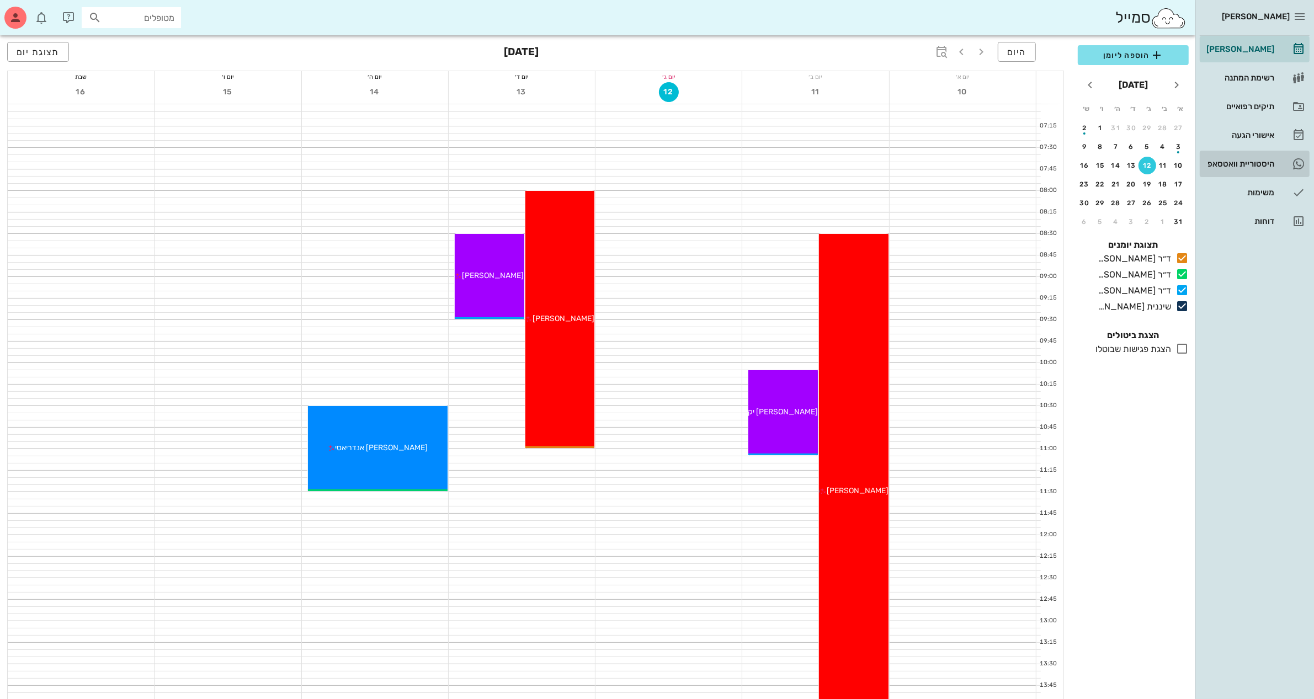
click at [1218, 169] on div "היסטוריית וואטסאפ" at bounding box center [1239, 164] width 70 height 18
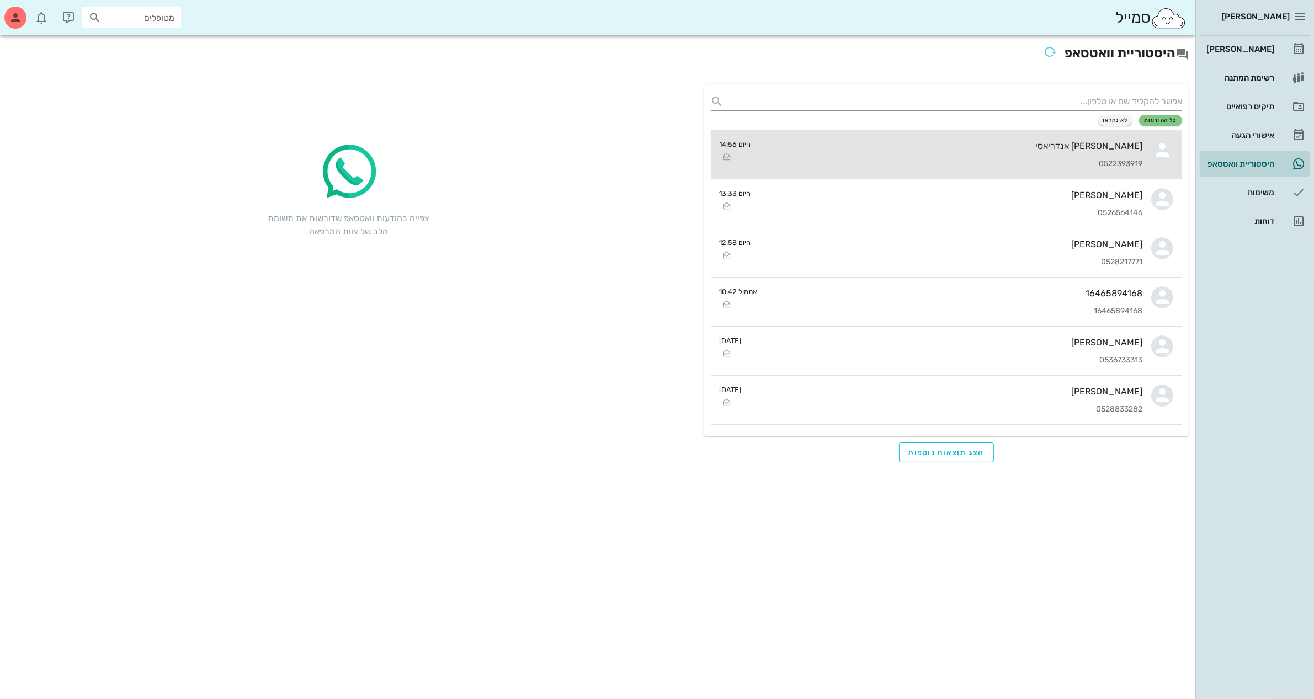
click at [988, 149] on div "[PERSON_NAME] אנדריאסי" at bounding box center [951, 146] width 383 height 10
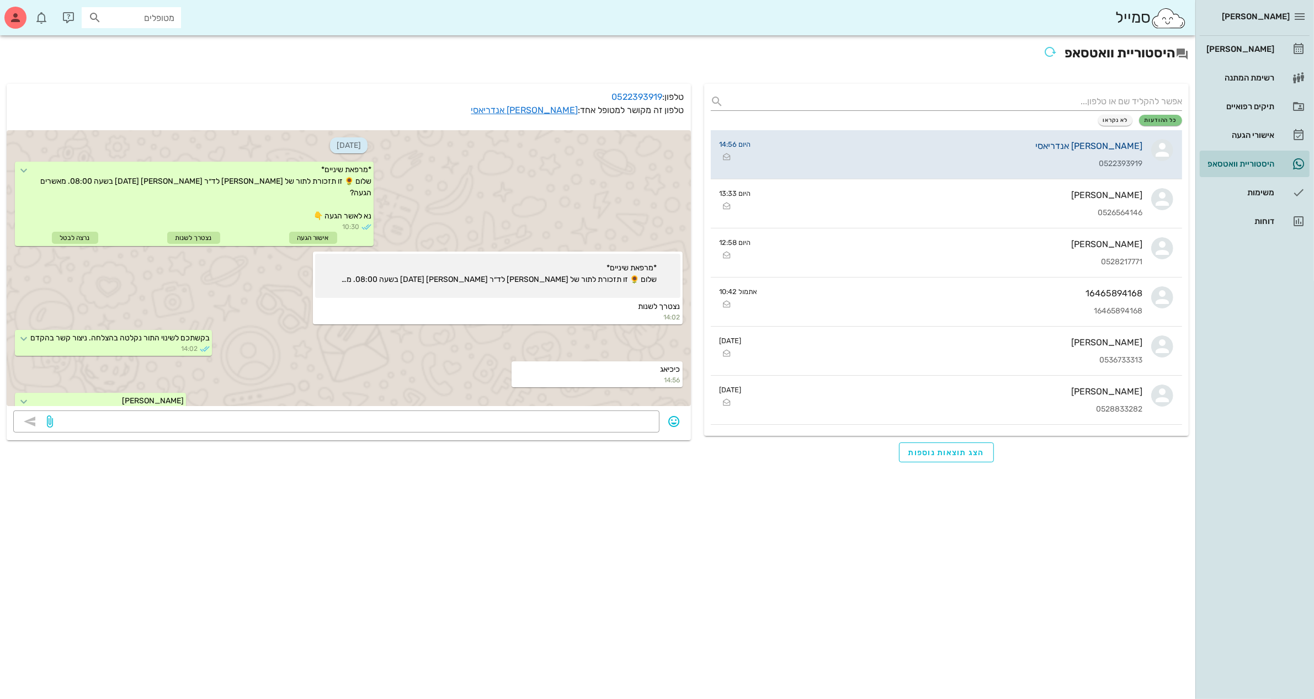
scroll to position [72, 0]
